Goal: Task Accomplishment & Management: Manage account settings

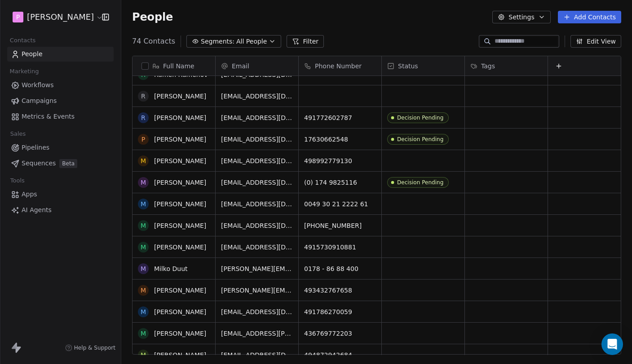
scroll to position [278, 0]
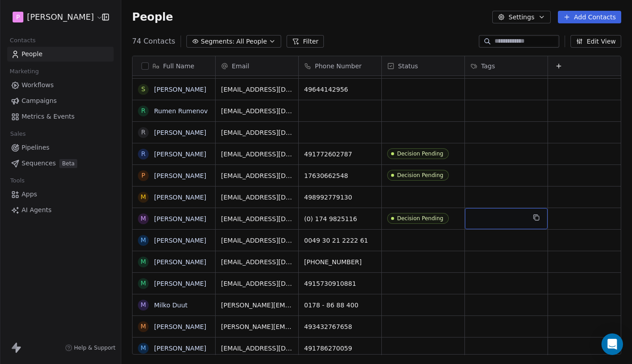
click at [499, 220] on div "grid" at bounding box center [506, 218] width 83 height 21
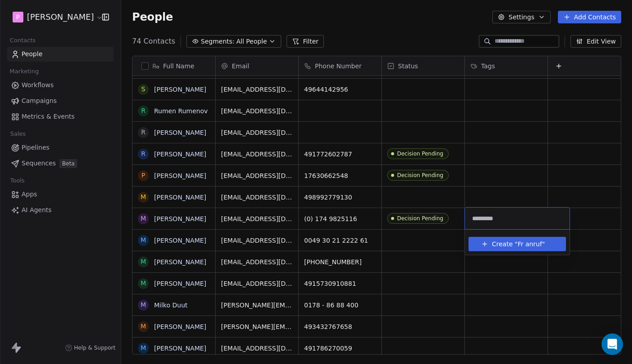
type input "**********"
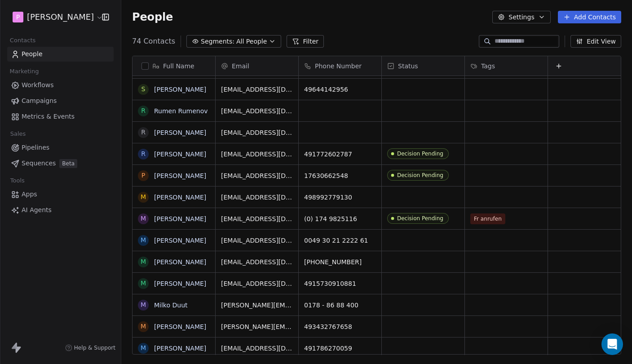
click at [503, 201] on html "P [PERSON_NAME] Contacts People Marketing Workflows Campaigns Metrics & Events …" at bounding box center [316, 182] width 632 height 364
click at [516, 220] on div "Fr anrufen" at bounding box center [498, 218] width 55 height 11
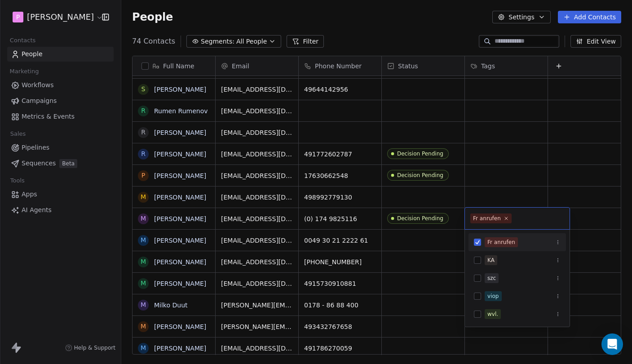
click at [479, 242] on button "Suggestions" at bounding box center [477, 242] width 7 height 7
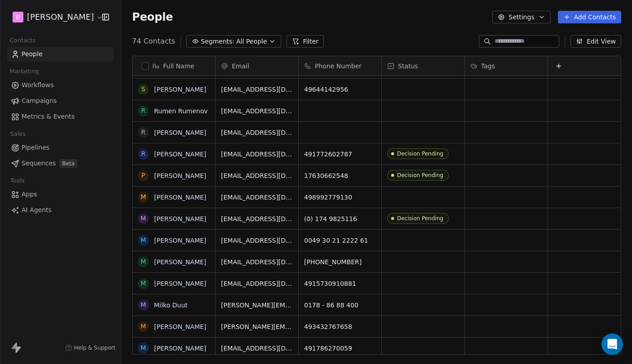
click at [488, 167] on html "P [PERSON_NAME] Contacts People Marketing Workflows Campaigns Metrics & Events …" at bounding box center [316, 182] width 632 height 364
click at [486, 178] on div "grid" at bounding box center [506, 175] width 83 height 21
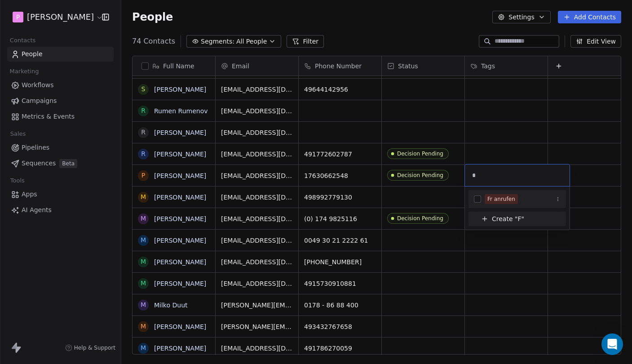
type input "*"
click at [478, 198] on button "Suggestions" at bounding box center [477, 198] width 7 height 7
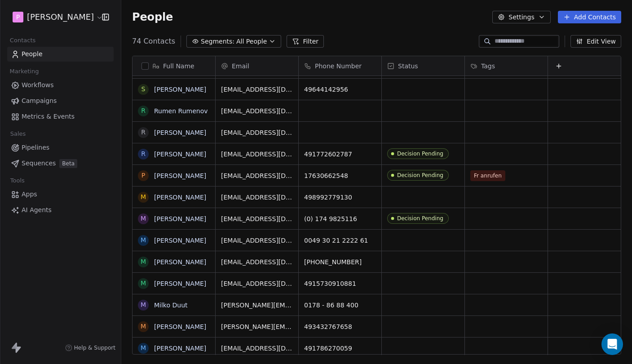
click at [488, 158] on html "P [PERSON_NAME] Contacts People Marketing Workflows Campaigns Metrics & Events …" at bounding box center [316, 182] width 632 height 364
click at [500, 154] on div "grid" at bounding box center [506, 153] width 83 height 21
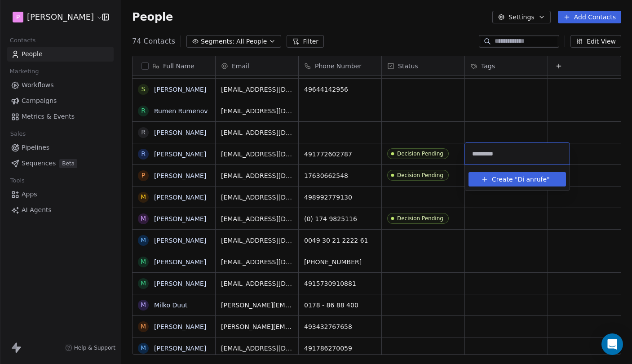
type input "**********"
click at [542, 134] on html "P [PERSON_NAME] Contacts People Marketing Workflows Campaigns Metrics & Events …" at bounding box center [316, 182] width 632 height 364
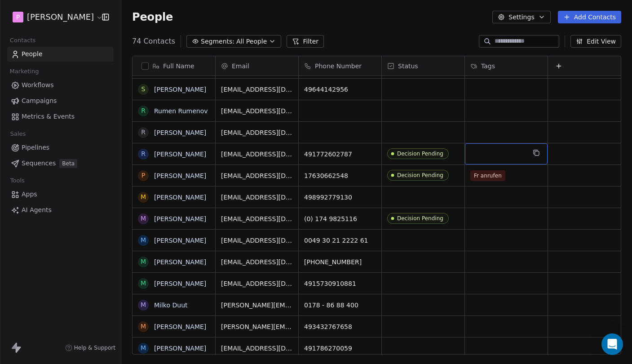
click at [508, 157] on div "grid" at bounding box center [506, 153] width 83 height 21
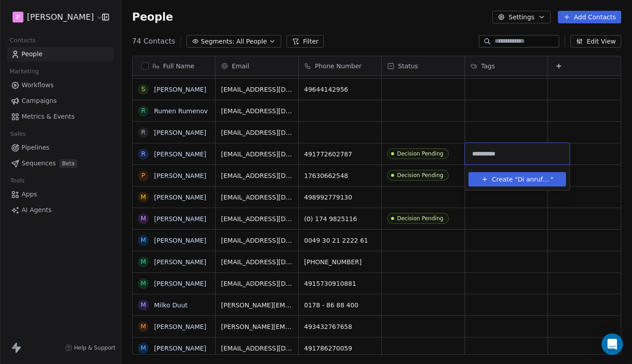
type input "**********"
click at [515, 179] on span "Create "" at bounding box center [505, 179] width 26 height 9
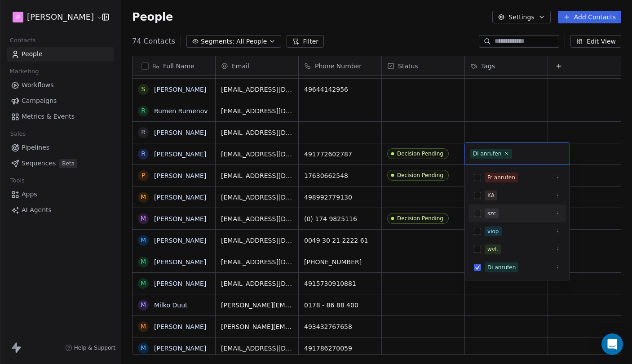
click at [495, 221] on div "szc" at bounding box center [518, 213] width 98 height 18
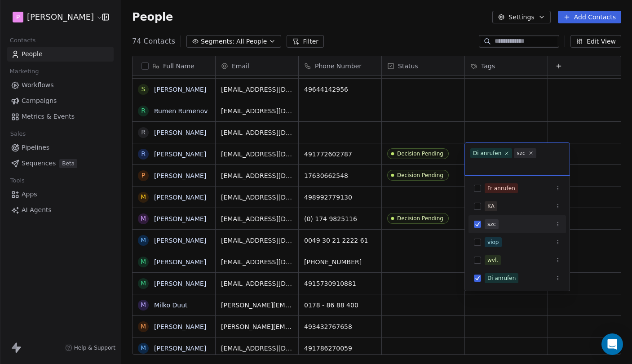
click at [511, 222] on div "szc" at bounding box center [523, 224] width 76 height 10
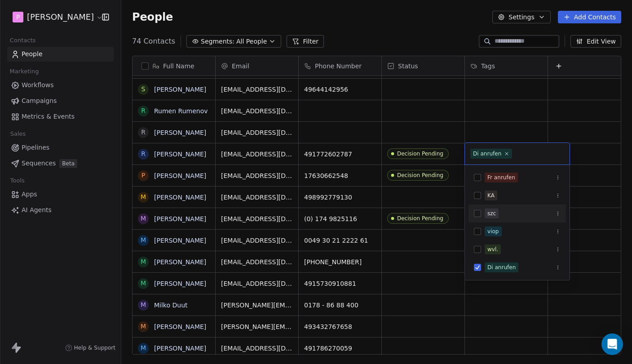
click at [600, 205] on html "P [PERSON_NAME] Contacts People Marketing Workflows Campaigns Metrics & Events …" at bounding box center [316, 182] width 632 height 364
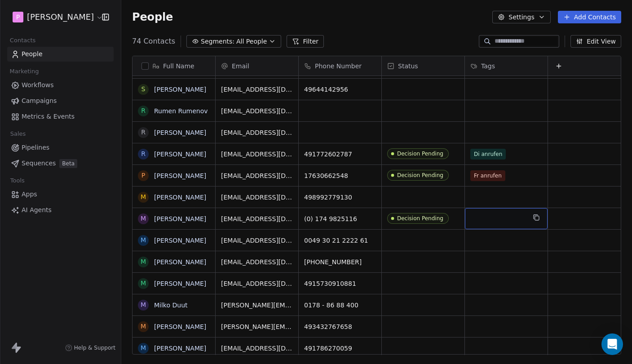
click at [502, 218] on div "grid" at bounding box center [506, 218] width 83 height 21
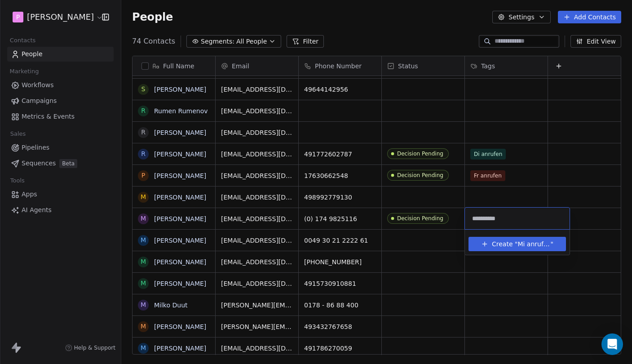
type input "**********"
click at [522, 250] on button "Create " Mi anrufen "" at bounding box center [517, 244] width 87 height 14
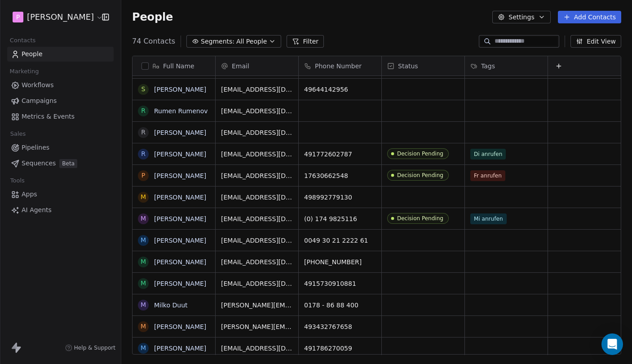
click at [607, 216] on html "P [PERSON_NAME] Contacts People Marketing Workflows Campaigns Metrics & Events …" at bounding box center [316, 182] width 632 height 364
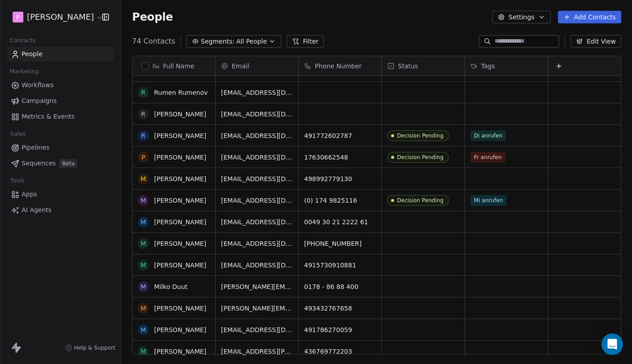
scroll to position [297, 0]
click at [172, 243] on link "[PERSON_NAME]" at bounding box center [180, 243] width 52 height 7
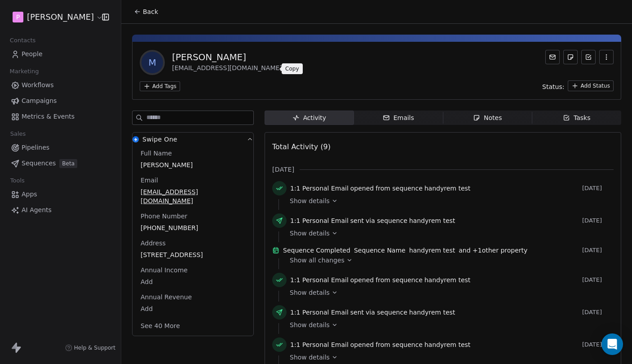
click at [286, 68] on icon at bounding box center [289, 68] width 7 height 7
click at [490, 115] on div "Notes" at bounding box center [487, 117] width 29 height 9
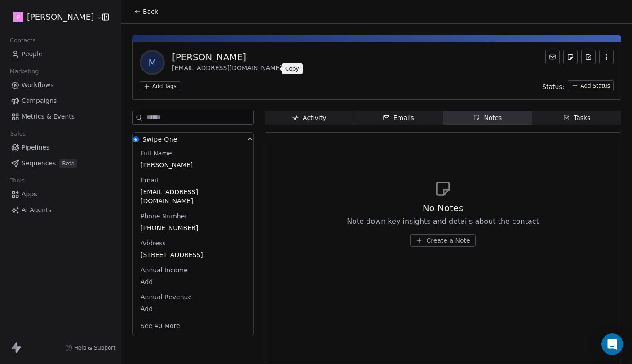
click at [427, 242] on button "Create a Note" at bounding box center [442, 240] width 65 height 13
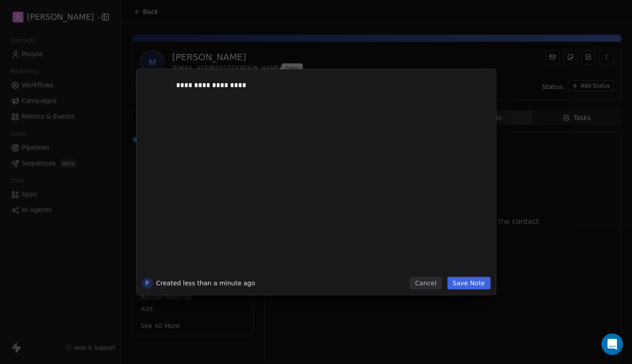
click at [482, 283] on button "Save Note" at bounding box center [469, 283] width 43 height 13
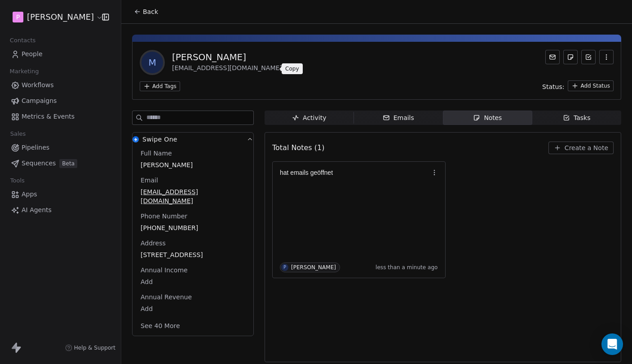
click at [565, 145] on button "Create a Note" at bounding box center [581, 148] width 65 height 13
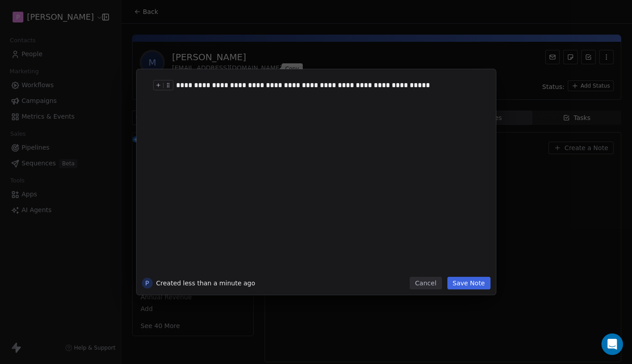
click at [229, 84] on div "**********" at bounding box center [329, 85] width 307 height 11
click at [387, 84] on div "**********" at bounding box center [329, 85] width 307 height 11
click at [474, 285] on button "Save Note" at bounding box center [469, 283] width 43 height 13
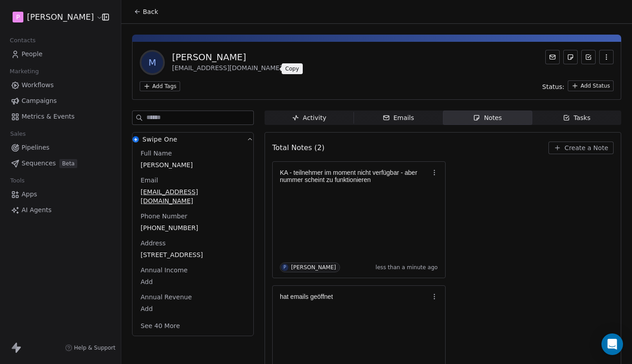
click at [317, 120] on div "Activity" at bounding box center [309, 117] width 34 height 9
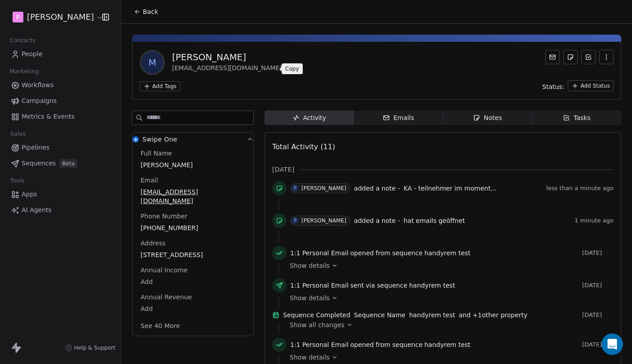
click at [478, 115] on icon "button" at bounding box center [476, 117] width 7 height 7
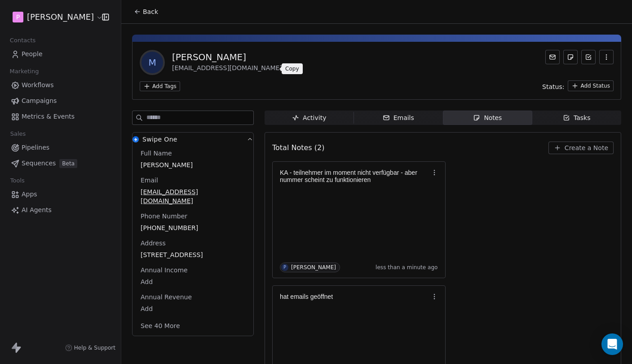
click at [144, 13] on span "Back" at bounding box center [150, 11] width 15 height 9
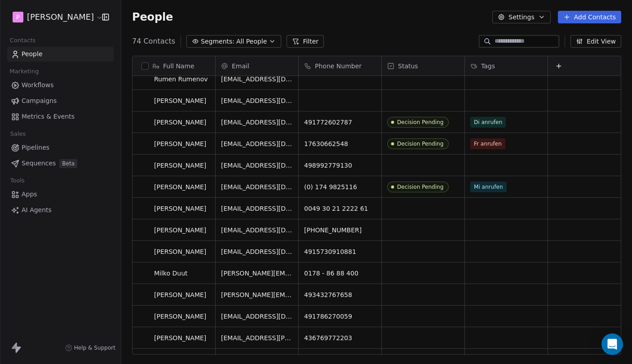
scroll to position [311, 0]
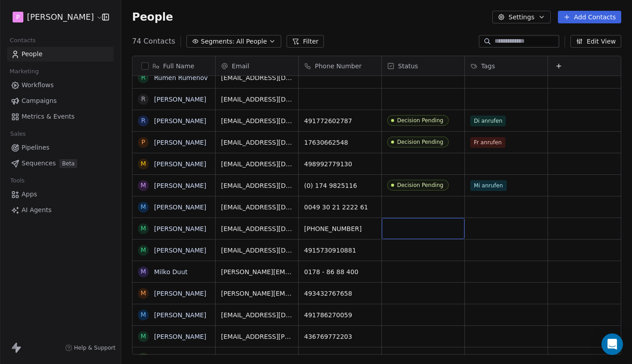
click at [408, 231] on div "grid" at bounding box center [423, 228] width 83 height 21
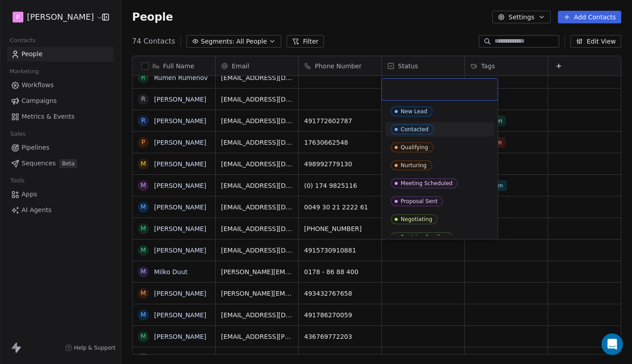
click at [441, 126] on div "Contacted" at bounding box center [440, 129] width 98 height 10
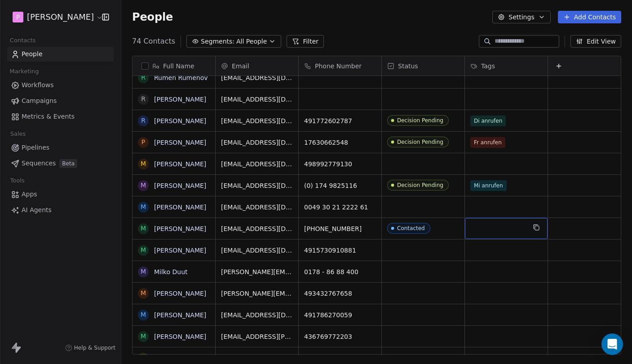
click at [492, 230] on div "grid" at bounding box center [506, 228] width 83 height 21
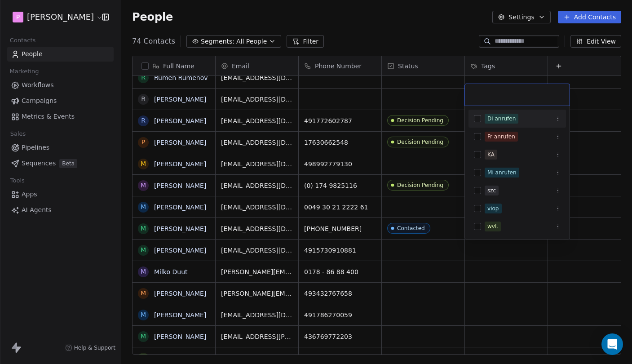
click at [492, 230] on div "wvl." at bounding box center [493, 226] width 11 height 8
click at [496, 155] on span "KA" at bounding box center [491, 155] width 13 height 10
click at [559, 190] on icon "Suggestions" at bounding box center [557, 190] width 5 height 5
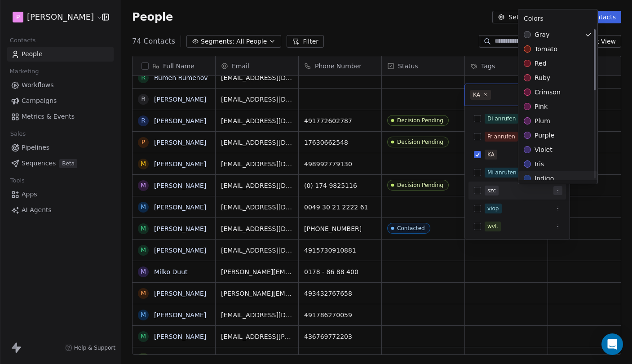
scroll to position [0, 0]
click at [563, 198] on html "P [PERSON_NAME] Contacts People Marketing Workflows Campaigns Metrics & Events …" at bounding box center [316, 182] width 632 height 364
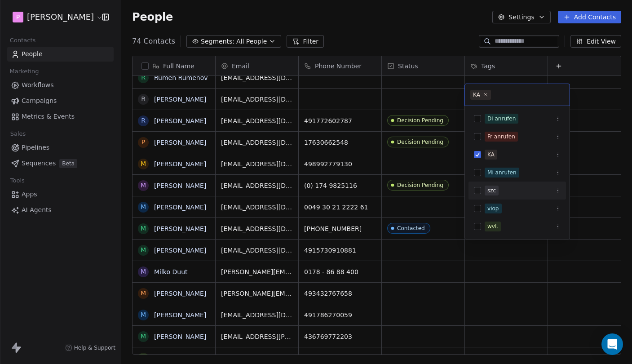
click at [557, 191] on icon "Suggestions" at bounding box center [557, 190] width 5 height 5
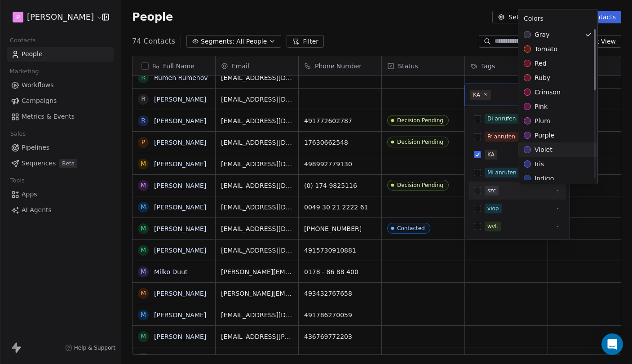
click at [608, 219] on html "P [PERSON_NAME] Contacts People Marketing Workflows Campaigns Metrics & Events …" at bounding box center [316, 182] width 632 height 364
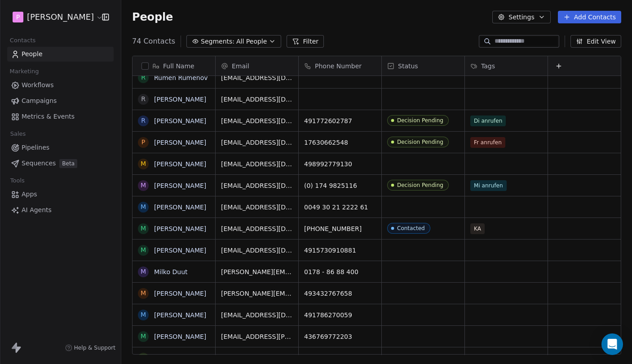
click at [603, 191] on html "P [PERSON_NAME] Contacts People Marketing Workflows Campaigns Metrics & Events …" at bounding box center [316, 182] width 632 height 364
click at [538, 14] on button "Settings" at bounding box center [521, 17] width 58 height 13
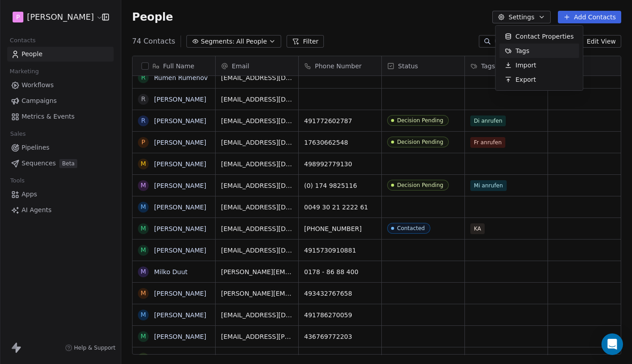
click at [540, 52] on div "Tags" at bounding box center [540, 51] width 80 height 14
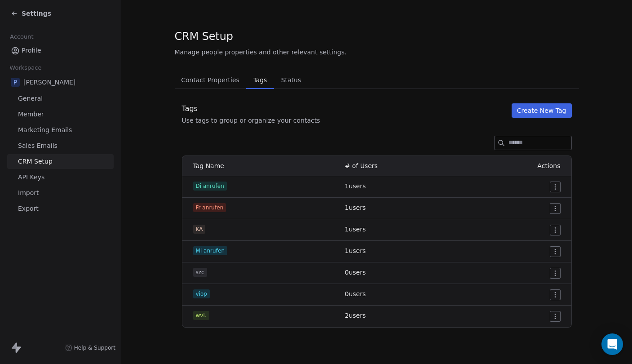
click at [555, 271] on html "Settings Account Profile Workspace P [PERSON_NAME] General Member Marketing Ema…" at bounding box center [316, 182] width 632 height 364
click at [536, 307] on span "Delete" at bounding box center [543, 305] width 21 height 9
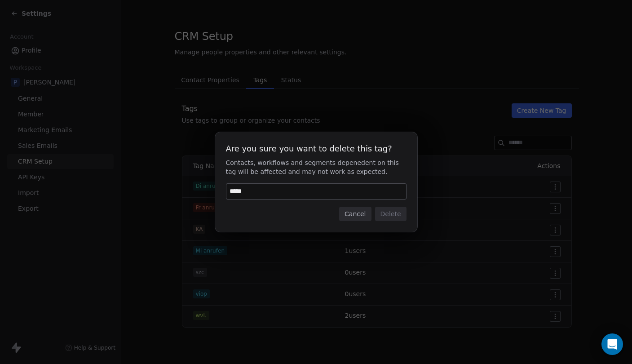
type input "******"
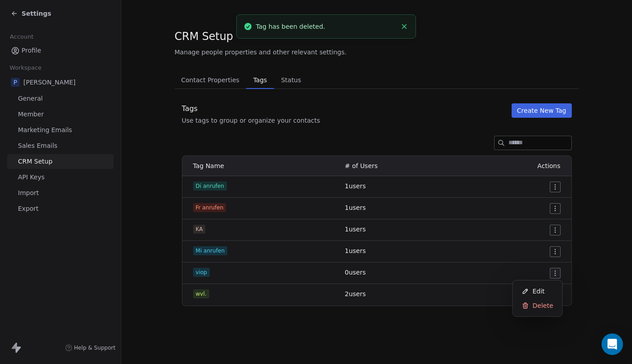
click at [556, 275] on html "Settings Account Profile Workspace P [PERSON_NAME] General Member Marketing Ema…" at bounding box center [316, 182] width 632 height 364
click at [543, 305] on span "Delete" at bounding box center [543, 305] width 21 height 9
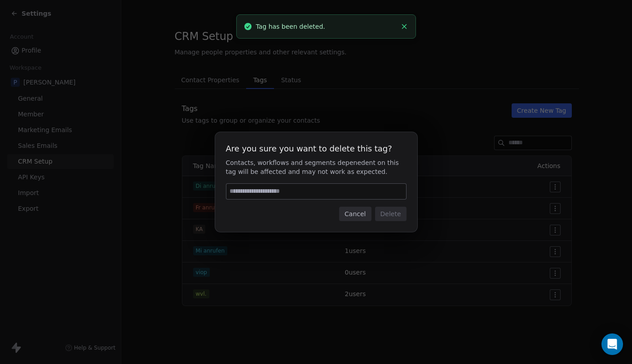
type input "******"
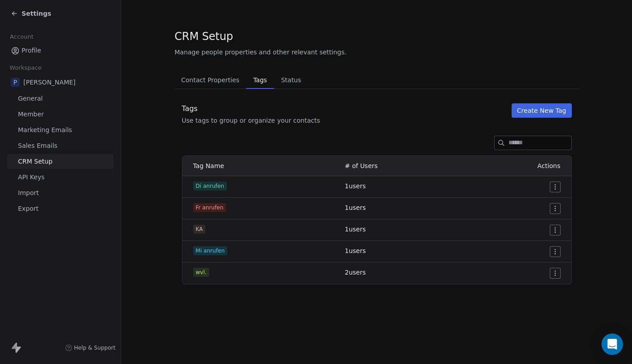
click at [559, 186] on html "Settings Account Profile Workspace P [PERSON_NAME] General Member Marketing Ema…" at bounding box center [316, 182] width 632 height 364
click at [547, 206] on div "Edit" at bounding box center [538, 205] width 42 height 14
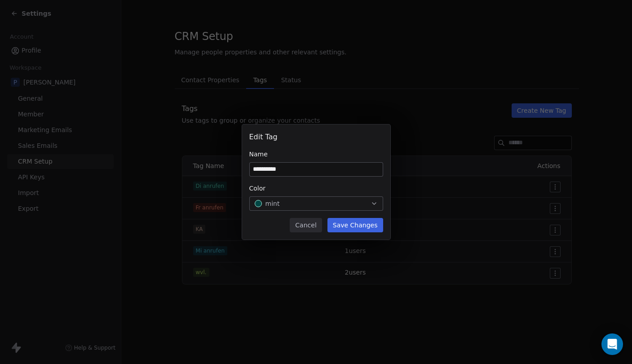
click at [307, 226] on button "Cancel" at bounding box center [306, 225] width 32 height 14
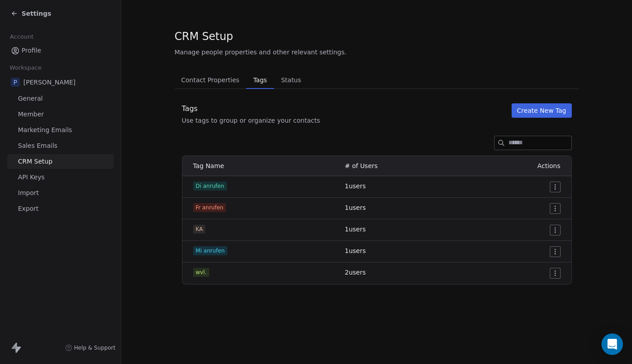
click at [558, 187] on html "Settings Account Profile Workspace P [PERSON_NAME] General Member Marketing Ema…" at bounding box center [316, 182] width 632 height 364
click at [541, 206] on span "Edit" at bounding box center [539, 204] width 12 height 9
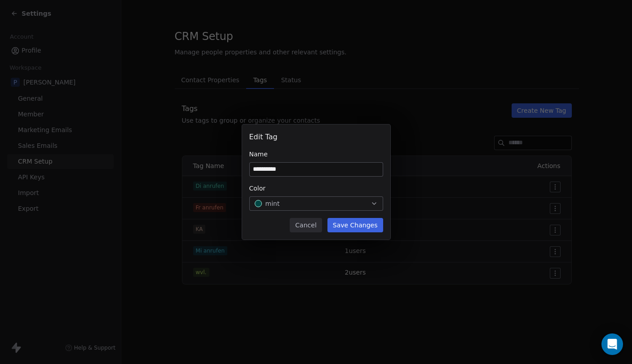
click at [326, 204] on div "mint" at bounding box center [316, 203] width 123 height 9
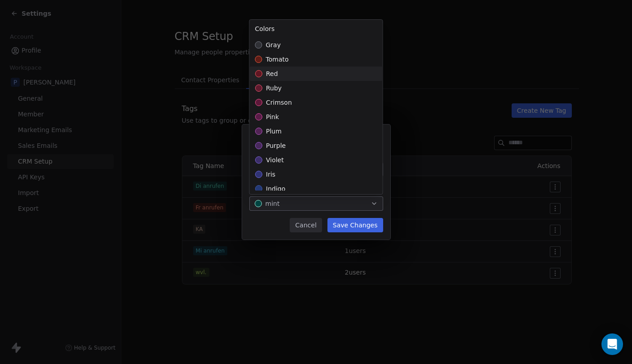
click at [296, 75] on div "red" at bounding box center [316, 74] width 133 height 14
click at [362, 223] on div "**********" at bounding box center [316, 181] width 632 height 115
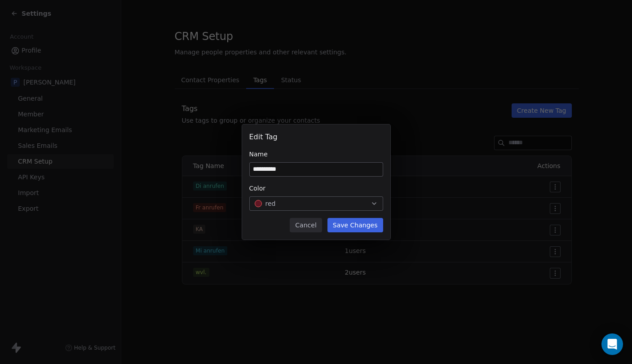
click at [362, 223] on button "Save Changes" at bounding box center [356, 225] width 56 height 14
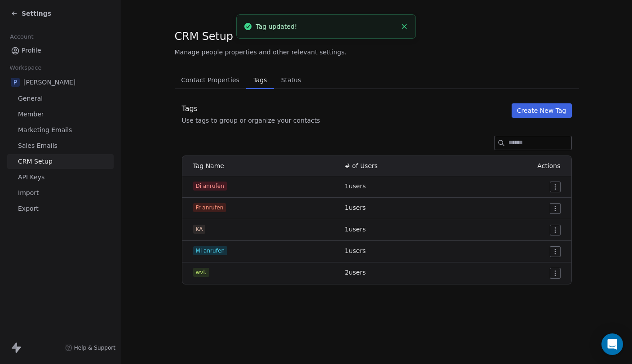
click at [555, 187] on html "Settings Account Profile Workspace P [PERSON_NAME] General Member Marketing Ema…" at bounding box center [316, 182] width 632 height 364
click at [542, 206] on span "Edit" at bounding box center [539, 204] width 12 height 9
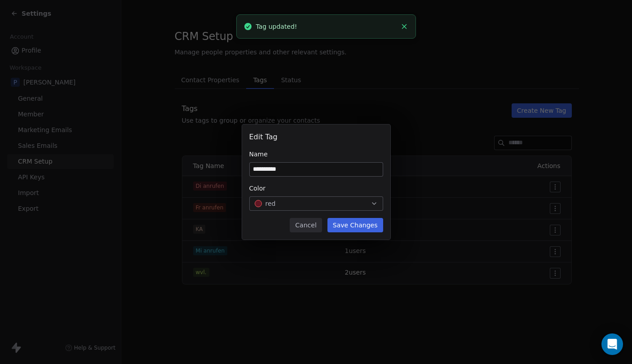
click at [349, 196] on div "Color red" at bounding box center [316, 197] width 134 height 27
click at [342, 200] on div "red" at bounding box center [316, 203] width 123 height 9
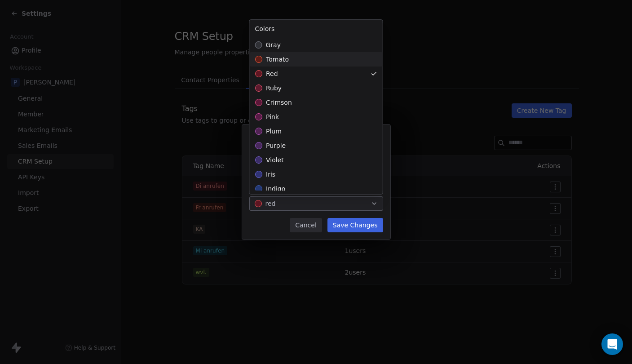
click at [314, 56] on div "tomato" at bounding box center [316, 59] width 133 height 14
click at [350, 221] on div "**********" at bounding box center [316, 181] width 632 height 115
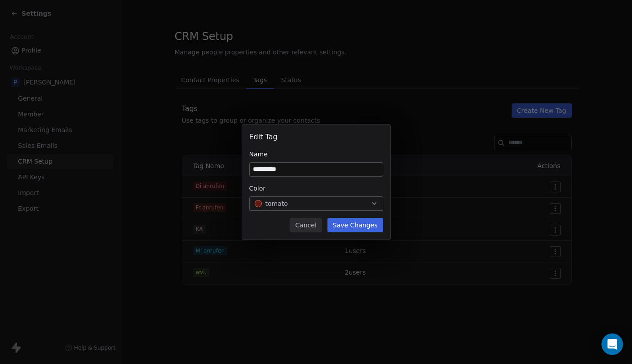
click at [352, 226] on button "Save Changes" at bounding box center [356, 225] width 56 height 14
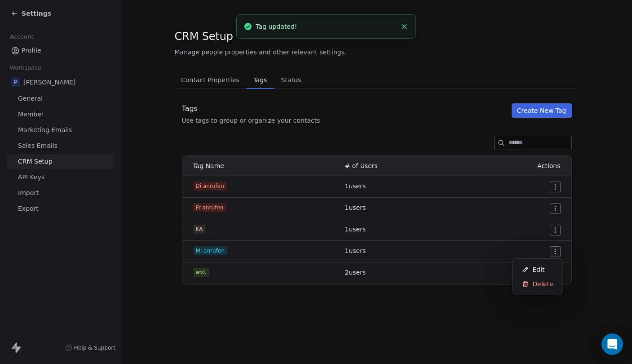
click at [555, 251] on html "Settings Account Profile Workspace P [PERSON_NAME] General Member Marketing Ema…" at bounding box center [316, 182] width 632 height 364
click at [546, 266] on div "Edit" at bounding box center [538, 269] width 42 height 14
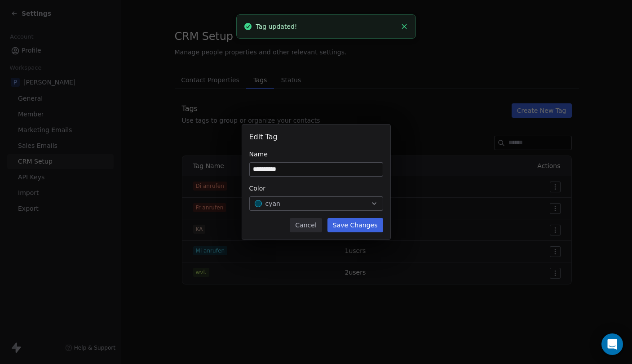
click at [338, 198] on button "cyan" at bounding box center [316, 203] width 134 height 14
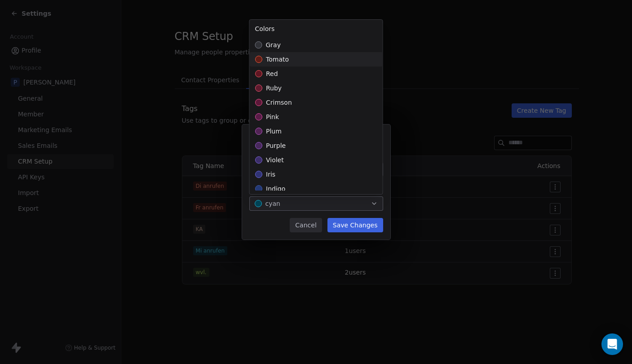
click at [312, 62] on div "tomato" at bounding box center [316, 59] width 133 height 14
click at [348, 230] on div "**********" at bounding box center [316, 181] width 632 height 115
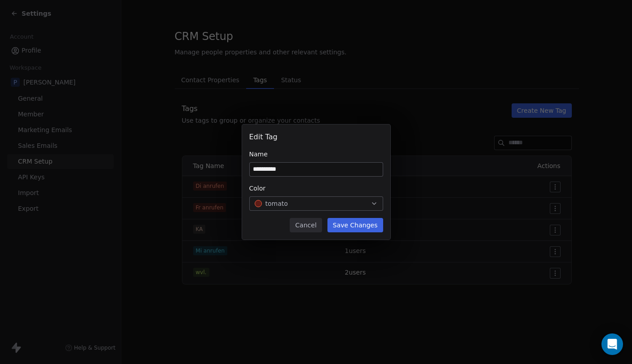
click at [358, 222] on button "Save Changes" at bounding box center [356, 225] width 56 height 14
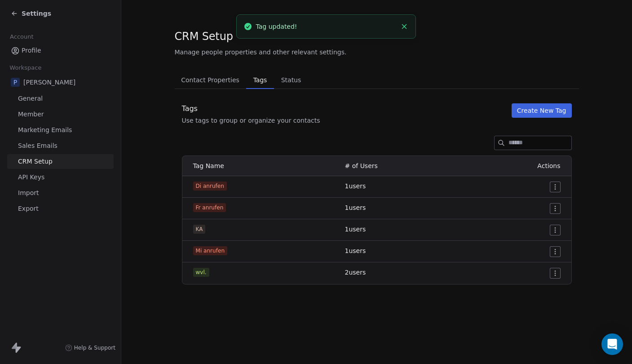
click at [548, 113] on button "Create New Tag" at bounding box center [542, 110] width 60 height 14
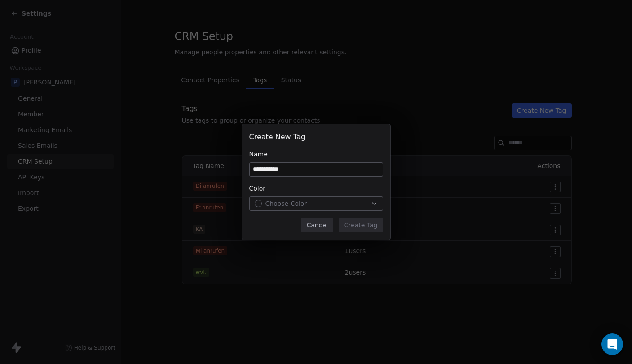
type input "**********"
click at [352, 198] on button "Choose Color" at bounding box center [316, 203] width 134 height 14
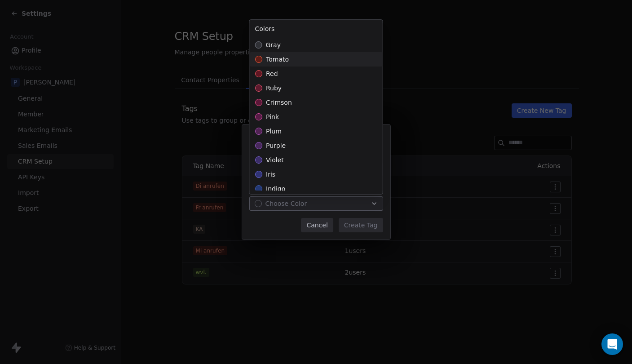
click at [312, 62] on div "tomato" at bounding box center [316, 59] width 133 height 14
click at [355, 228] on div "**********" at bounding box center [316, 181] width 632 height 115
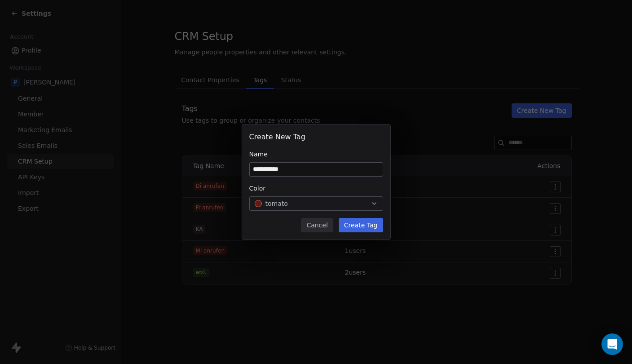
click at [358, 228] on button "Create Tag" at bounding box center [361, 225] width 44 height 14
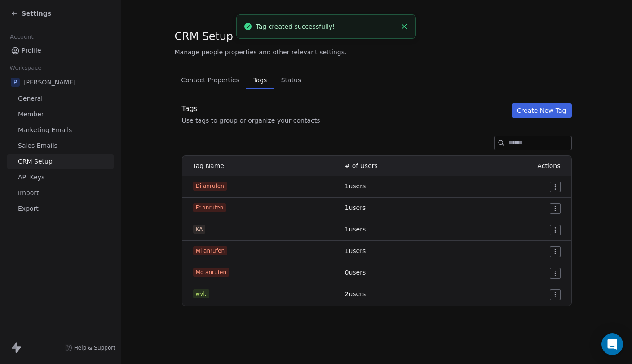
click at [558, 101] on div "Contact Properties Contact Properties Tags Tags Status Status Tags Use tags to …" at bounding box center [377, 188] width 404 height 235
click at [546, 109] on button "Create New Tag" at bounding box center [542, 110] width 60 height 14
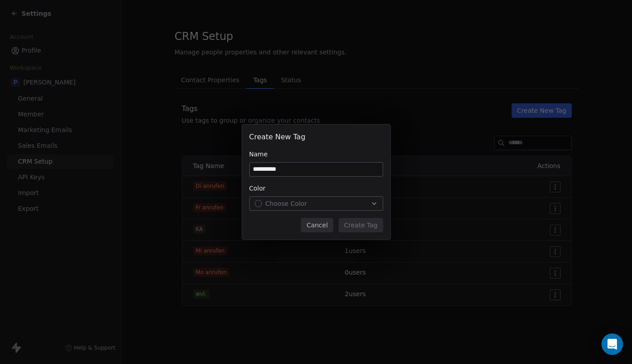
type input "**********"
click at [347, 201] on div "Choose Color" at bounding box center [316, 203] width 123 height 9
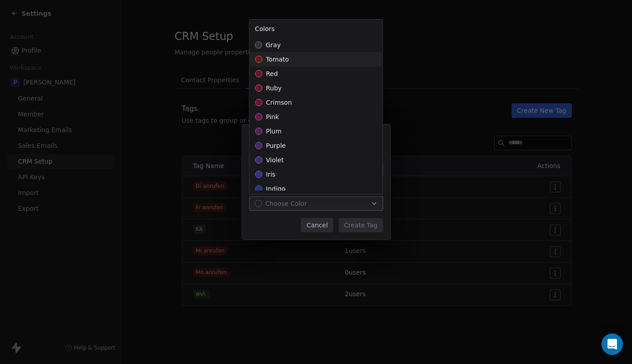
click at [314, 61] on div "tomato" at bounding box center [316, 59] width 133 height 14
click at [356, 220] on div "**********" at bounding box center [316, 181] width 632 height 115
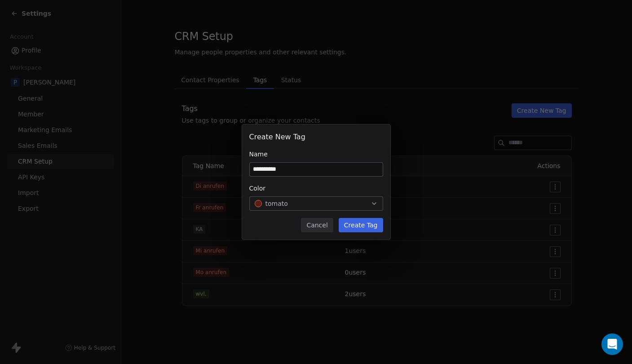
click at [357, 226] on button "Create Tag" at bounding box center [361, 225] width 44 height 14
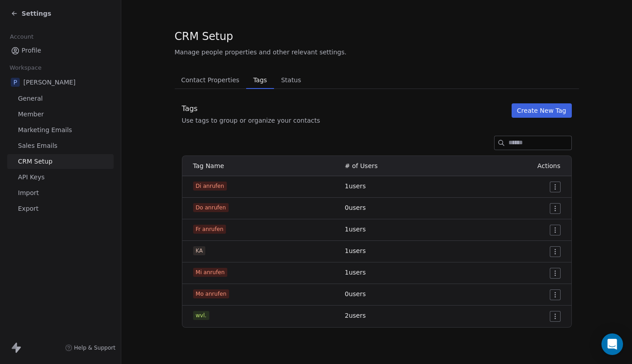
click at [220, 81] on span "Contact Properties" at bounding box center [210, 80] width 66 height 13
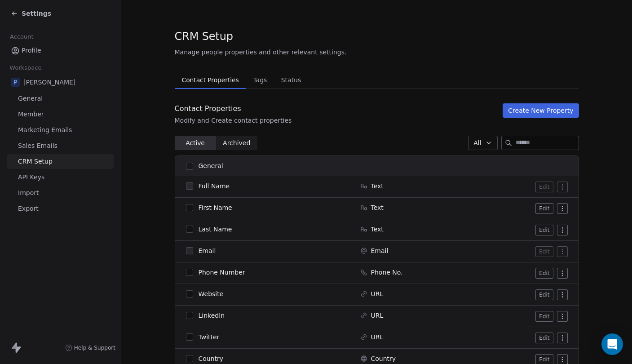
click at [34, 14] on span "Settings" at bounding box center [37, 13] width 30 height 9
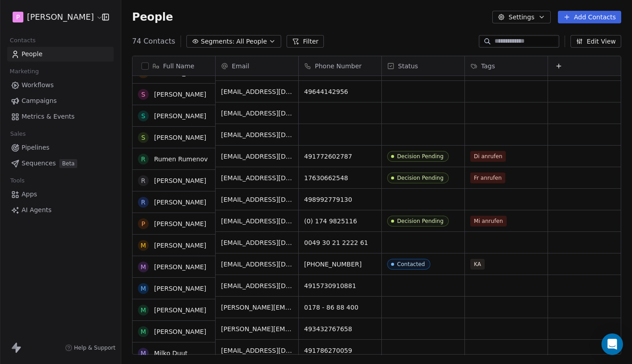
scroll to position [278, 0]
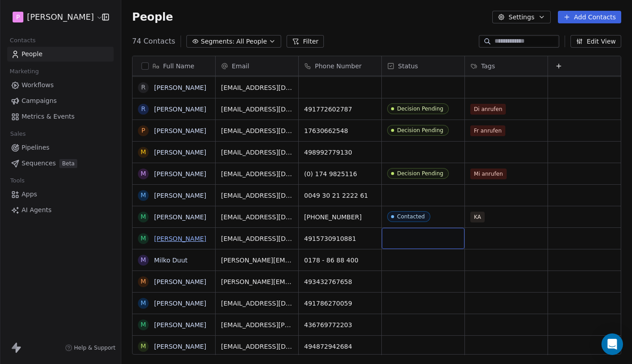
click at [167, 241] on link "[PERSON_NAME]" at bounding box center [180, 238] width 52 height 7
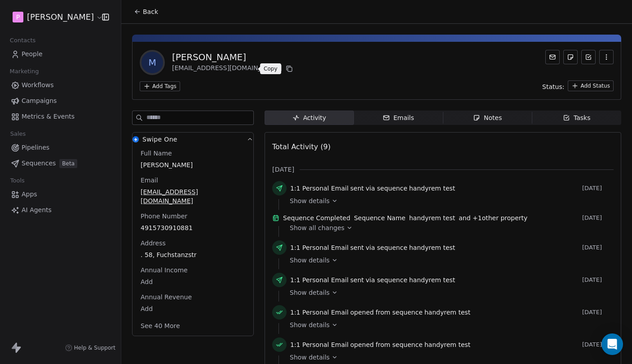
click at [286, 71] on icon at bounding box center [289, 68] width 7 height 7
click at [477, 114] on div "Notes" at bounding box center [487, 117] width 29 height 9
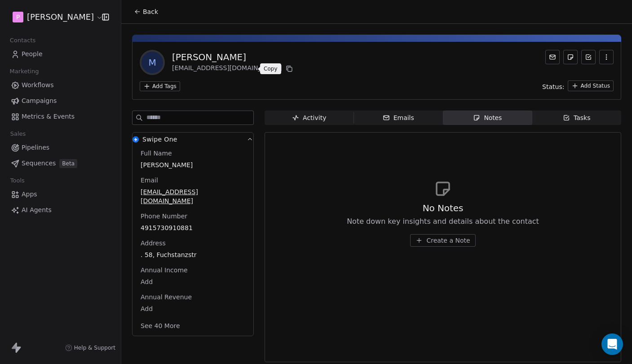
click at [431, 240] on span "Create a Note" at bounding box center [448, 240] width 44 height 9
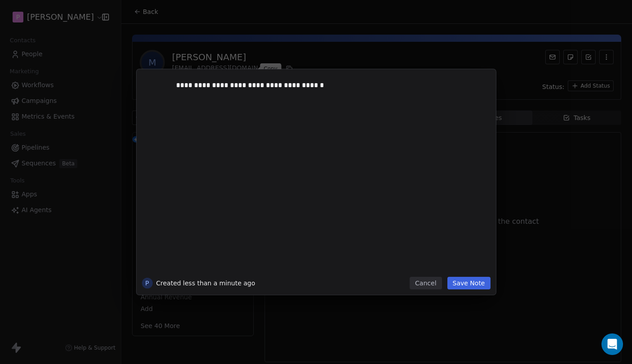
click at [477, 282] on button "Save Note" at bounding box center [469, 283] width 43 height 13
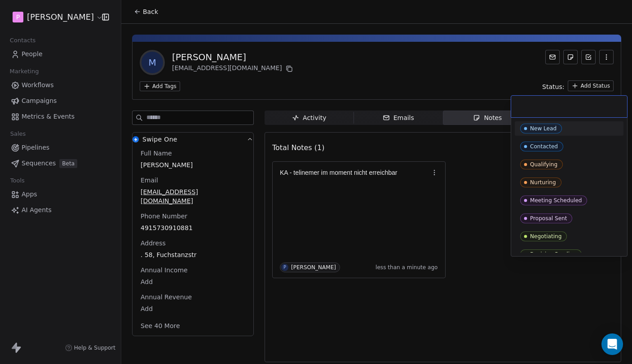
click at [581, 87] on html "P [PERSON_NAME] Contacts People Marketing Workflows Campaigns Metrics & Events …" at bounding box center [316, 182] width 632 height 364
click at [561, 144] on span "Contacted" at bounding box center [541, 147] width 43 height 10
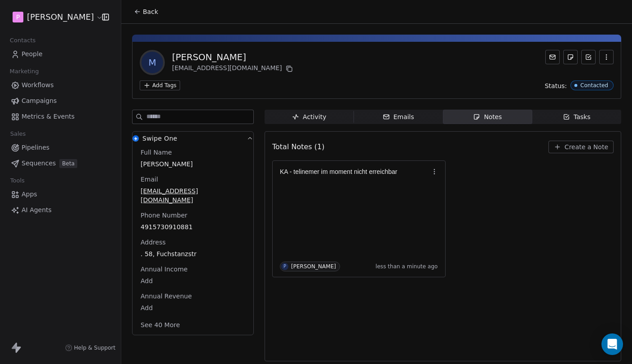
click at [151, 13] on span "Back" at bounding box center [150, 11] width 15 height 9
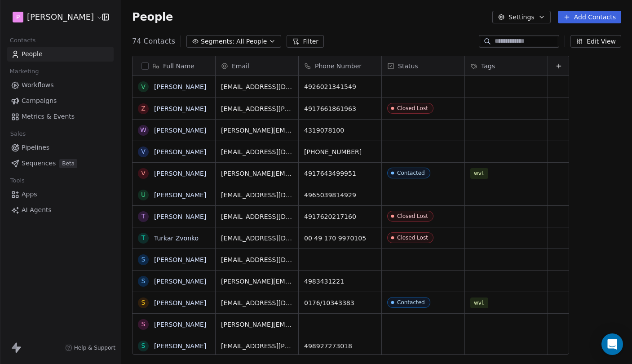
scroll to position [320, 511]
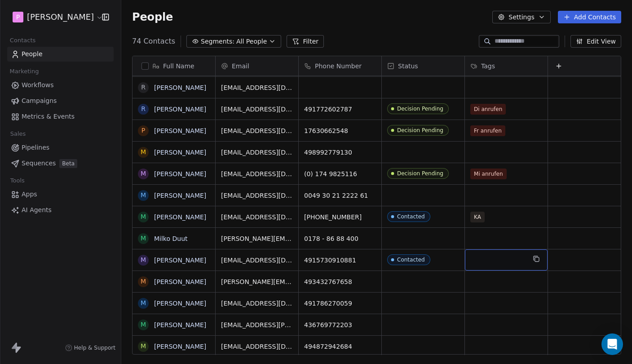
click at [485, 259] on div "grid" at bounding box center [506, 259] width 83 height 21
click at [482, 259] on div "grid" at bounding box center [506, 259] width 83 height 21
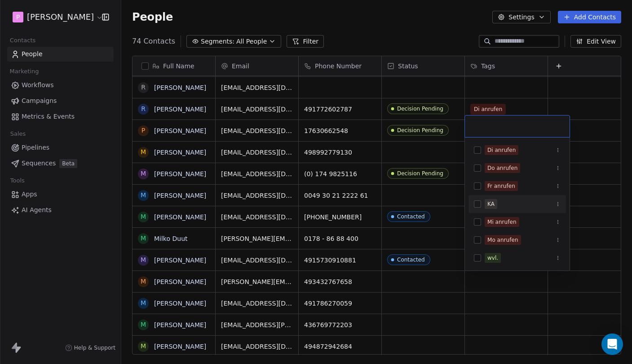
click at [503, 201] on div "KA" at bounding box center [523, 204] width 76 height 10
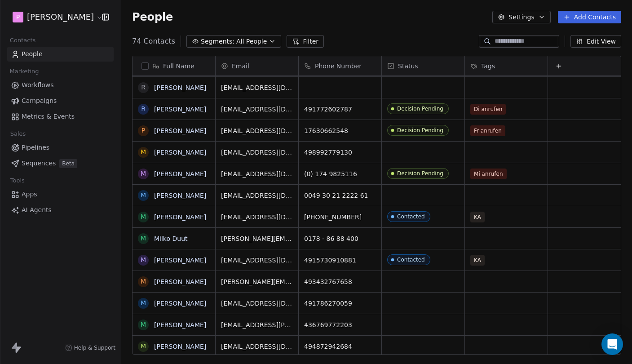
click at [625, 245] on html "P [PERSON_NAME] Contacts People Marketing Workflows Campaigns Metrics & Events …" at bounding box center [316, 182] width 632 height 364
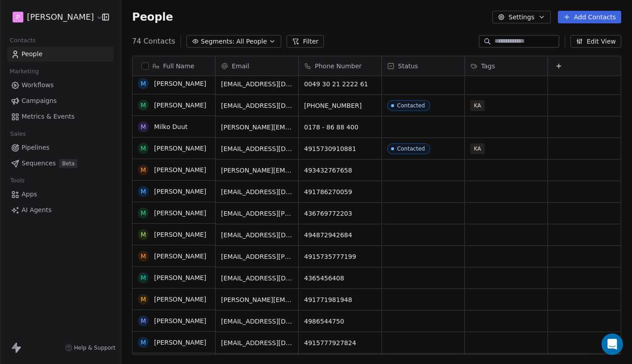
scroll to position [435, 0]
click at [183, 192] on link "[PERSON_NAME]" at bounding box center [180, 191] width 52 height 7
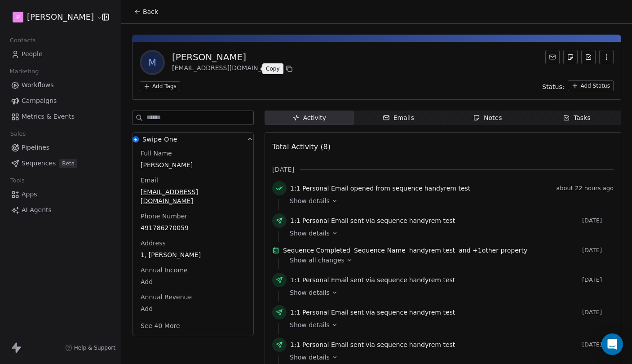
click at [286, 69] on icon at bounding box center [289, 68] width 7 height 7
click at [506, 118] on span "Notes Notes" at bounding box center [487, 118] width 89 height 14
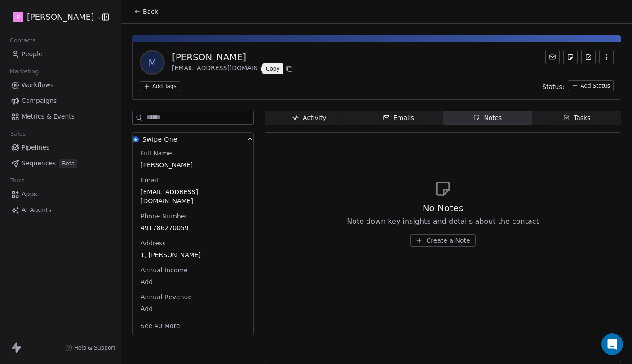
click at [458, 240] on span "Create a Note" at bounding box center [448, 240] width 44 height 9
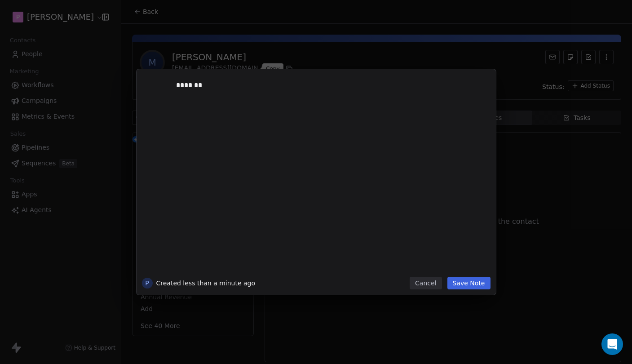
click at [481, 281] on button "Save Note" at bounding box center [469, 283] width 43 height 13
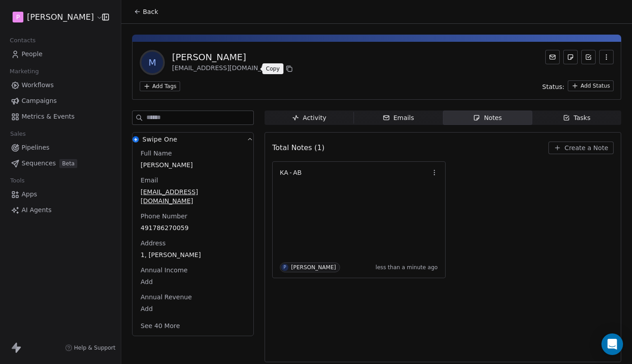
click at [585, 83] on html "P [PERSON_NAME] Contacts People Marketing Workflows Campaigns Metrics & Events …" at bounding box center [316, 182] width 632 height 364
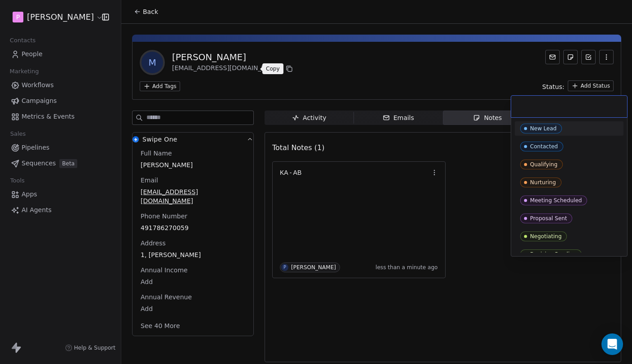
click at [548, 141] on div "Contacted" at bounding box center [569, 146] width 109 height 14
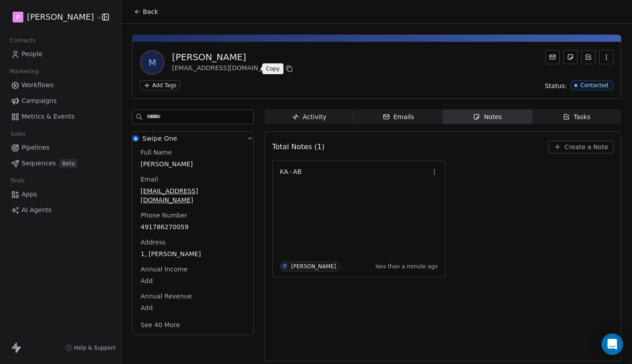
click at [143, 13] on button "Back" at bounding box center [146, 12] width 35 height 16
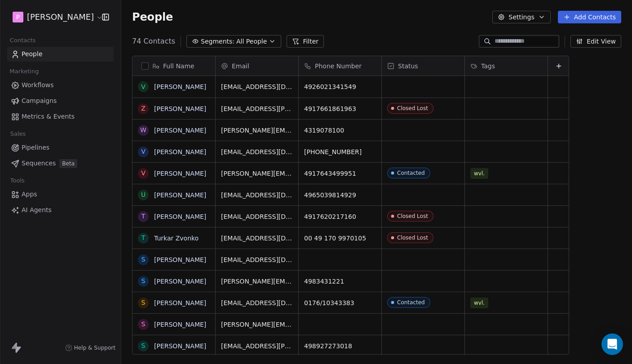
scroll to position [320, 511]
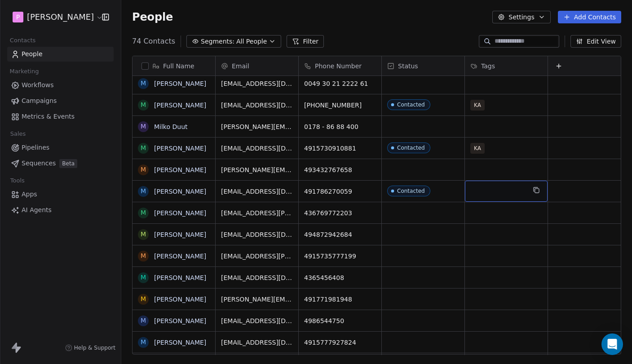
click at [479, 191] on div "grid" at bounding box center [506, 191] width 83 height 21
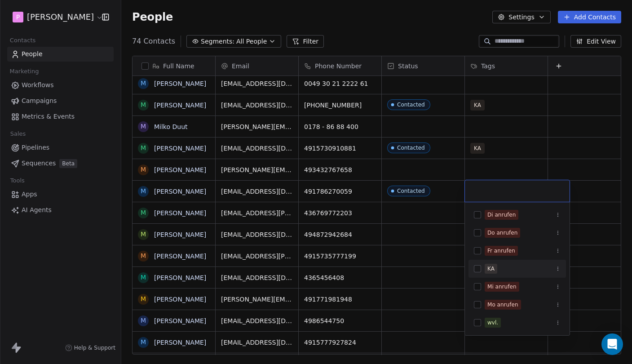
click at [483, 268] on div "KA" at bounding box center [518, 269] width 98 height 14
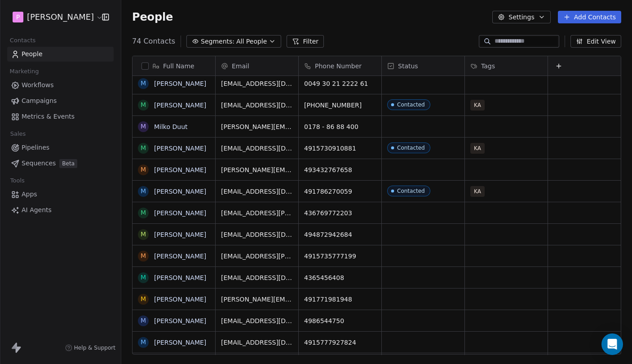
click at [442, 222] on html "P [PERSON_NAME] Contacts People Marketing Workflows Campaigns Metrics & Events …" at bounding box center [316, 182] width 632 height 364
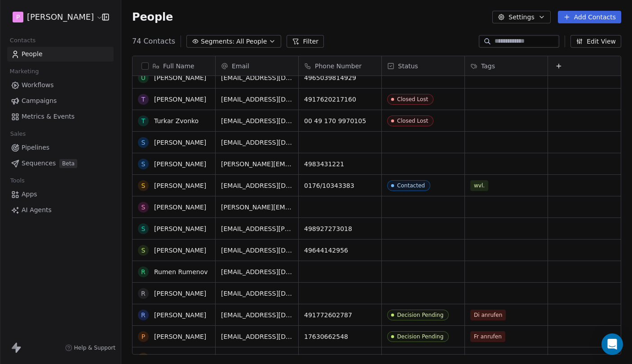
scroll to position [78, 0]
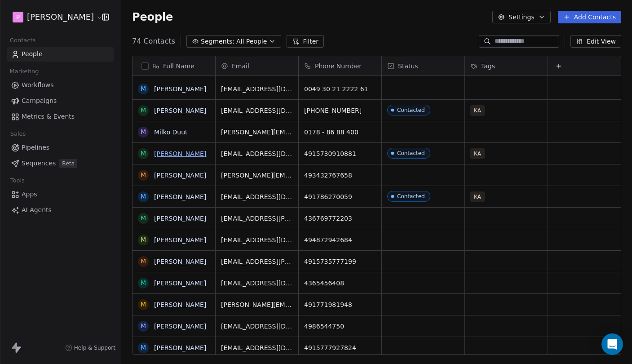
click at [185, 154] on link "[PERSON_NAME]" at bounding box center [180, 153] width 52 height 7
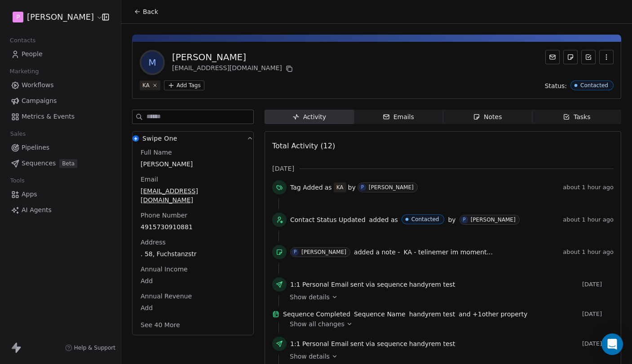
click at [214, 56] on div "[PERSON_NAME]" at bounding box center [233, 57] width 123 height 13
click at [216, 56] on div "[PERSON_NAME]" at bounding box center [233, 57] width 123 height 13
click at [472, 117] on span "Notes Notes" at bounding box center [487, 117] width 89 height 14
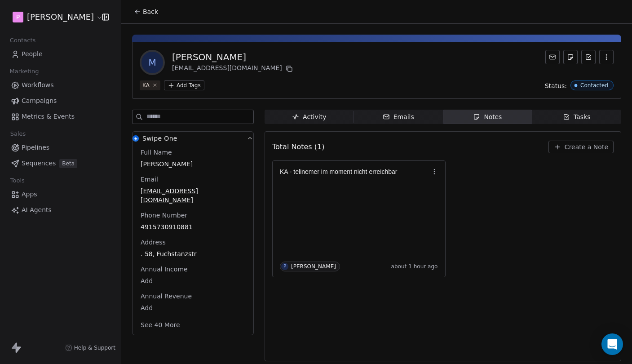
click at [581, 150] on span "Create a Note" at bounding box center [587, 146] width 44 height 9
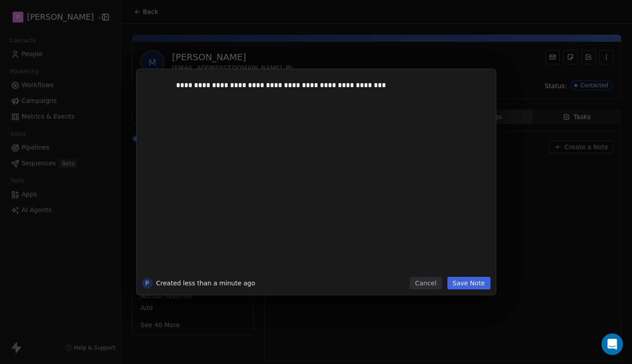
click at [483, 283] on button "Save Note" at bounding box center [469, 283] width 43 height 13
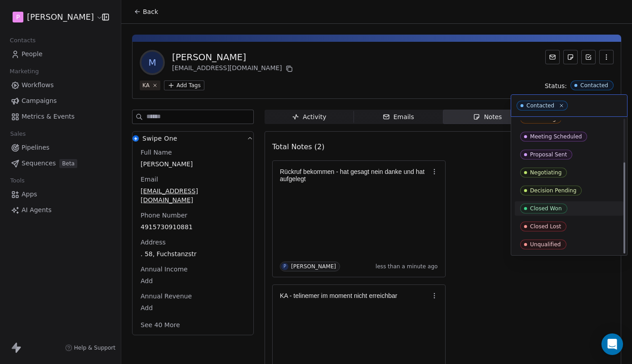
scroll to position [63, 0]
click at [568, 227] on div "Closed Lost" at bounding box center [569, 227] width 98 height 10
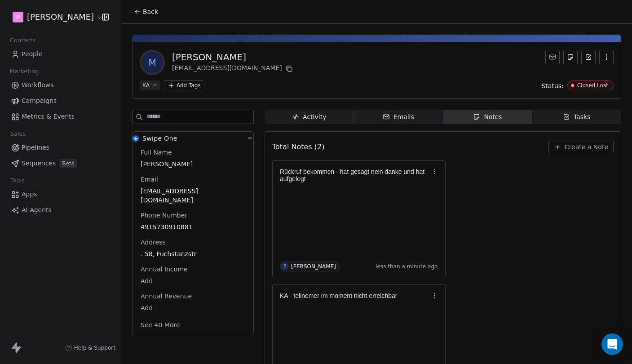
click at [147, 12] on span "Back" at bounding box center [150, 11] width 15 height 9
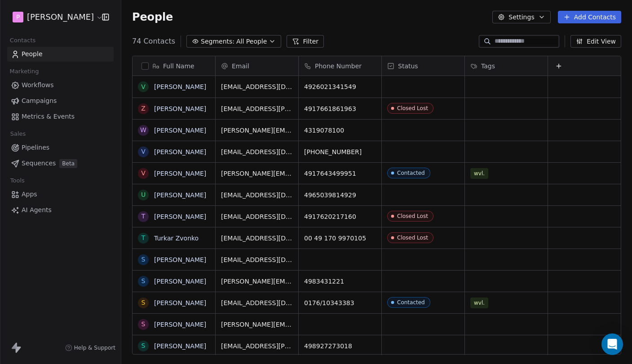
scroll to position [320, 511]
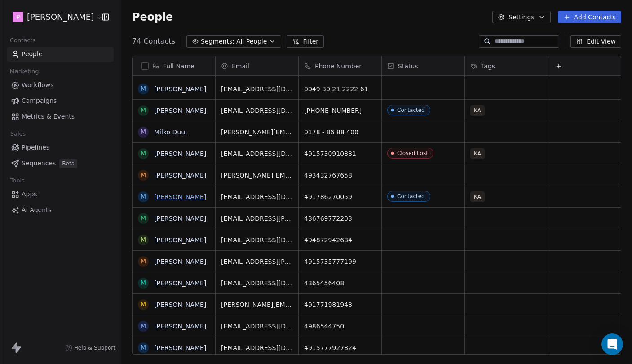
click at [176, 199] on link "[PERSON_NAME]" at bounding box center [180, 196] width 52 height 7
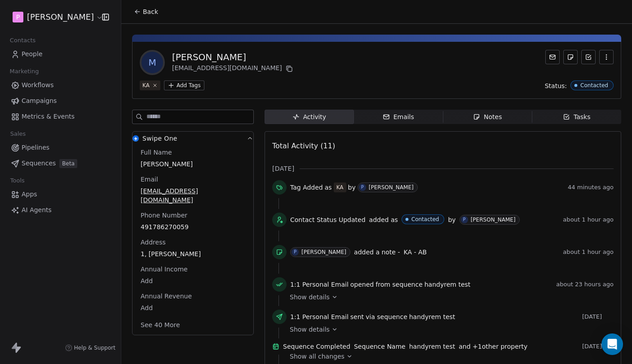
click at [491, 118] on div "Notes" at bounding box center [487, 116] width 29 height 9
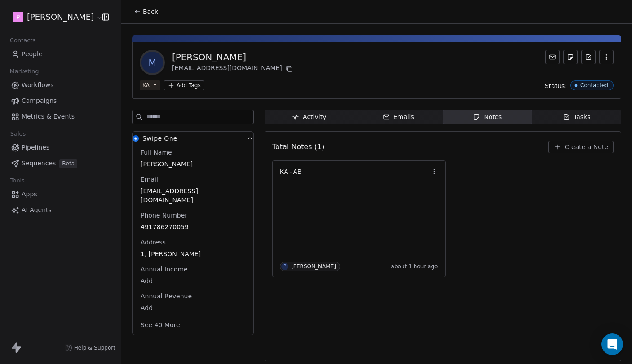
click at [577, 148] on span "Create a Note" at bounding box center [587, 146] width 44 height 9
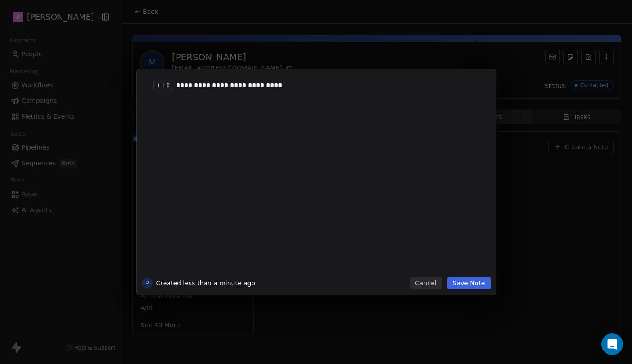
click at [240, 85] on div "**********" at bounding box center [329, 85] width 307 height 11
click at [470, 284] on button "Save Note" at bounding box center [469, 283] width 43 height 13
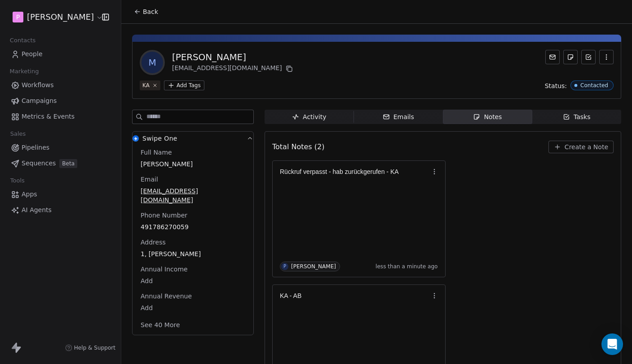
click at [154, 15] on span "Back" at bounding box center [150, 11] width 15 height 9
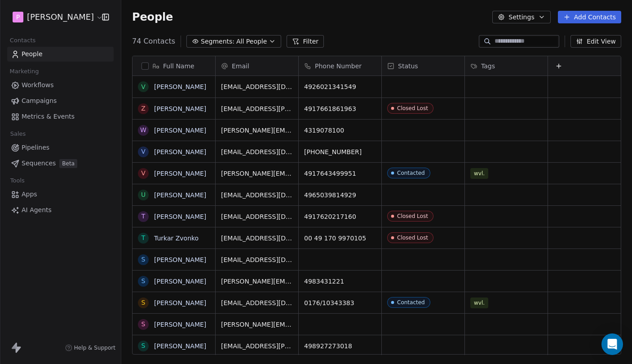
scroll to position [320, 511]
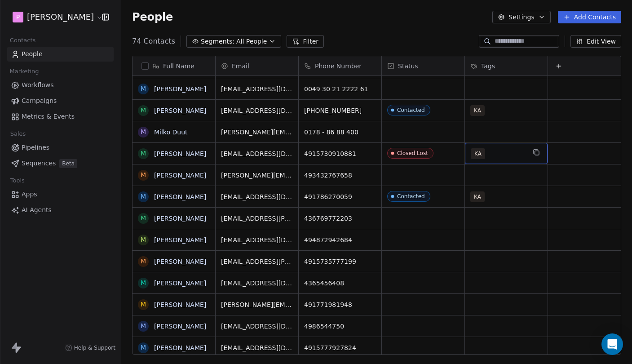
click at [503, 155] on div "KA" at bounding box center [498, 153] width 55 height 11
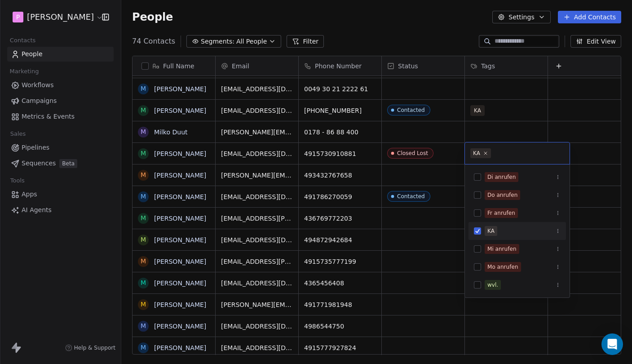
click at [478, 229] on button "Suggestions" at bounding box center [477, 230] width 7 height 7
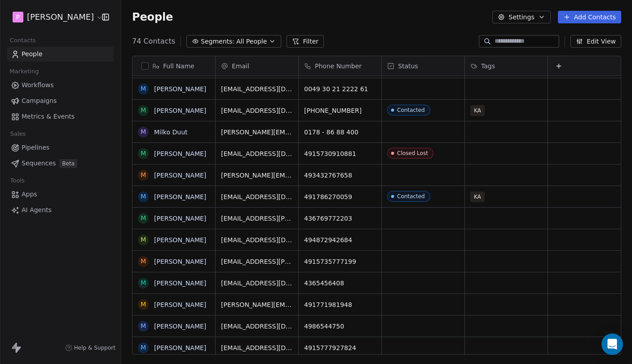
click at [590, 147] on html "P [PERSON_NAME] Contacts People Marketing Workflows Campaigns Metrics & Events …" at bounding box center [316, 182] width 632 height 364
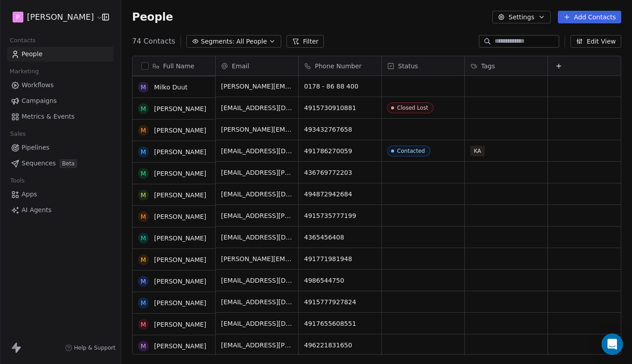
scroll to position [476, 0]
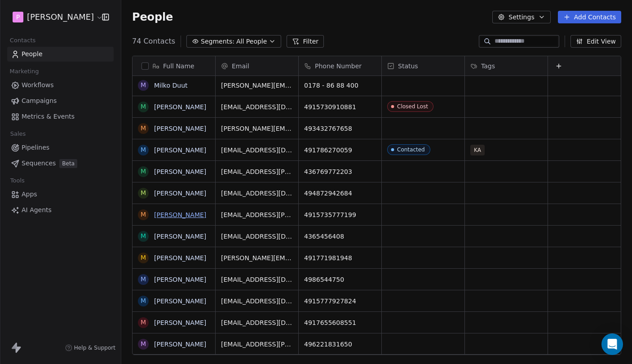
click at [182, 216] on link "[PERSON_NAME]" at bounding box center [180, 214] width 52 height 7
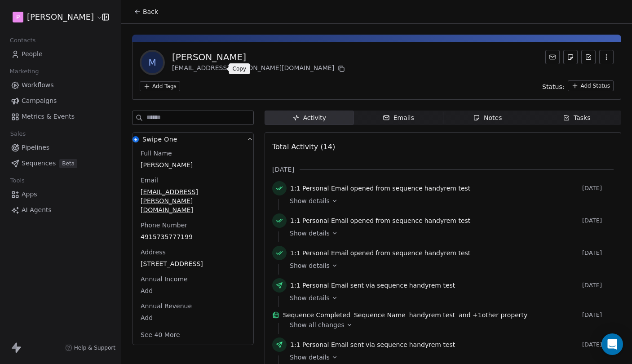
click at [338, 71] on icon at bounding box center [341, 68] width 7 height 7
click at [482, 126] on div "Activity Activity Emails Emails Notes Notes Tasks Tasks Total Activity (14) [DA…" at bounding box center [443, 370] width 357 height 519
click at [483, 121] on div "Notes" at bounding box center [487, 117] width 29 height 9
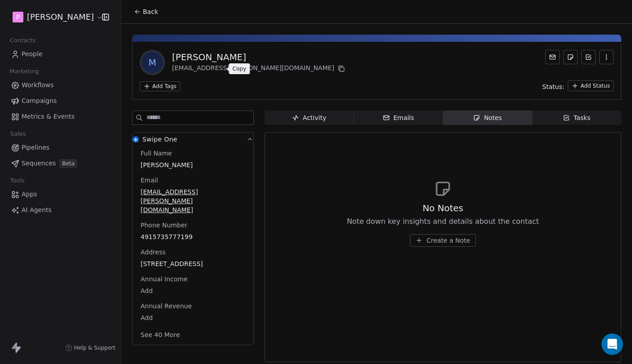
click at [449, 240] on span "Create a Note" at bounding box center [448, 240] width 44 height 9
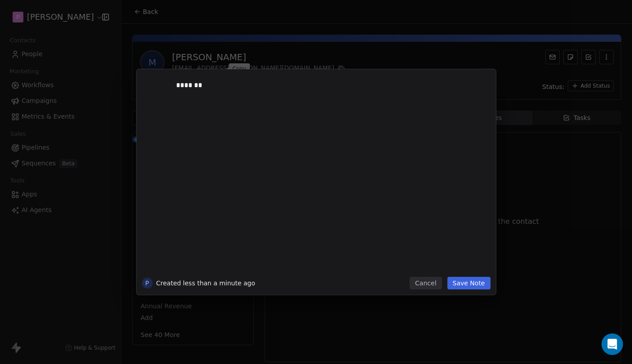
click at [482, 280] on button "Save Note" at bounding box center [469, 283] width 43 height 13
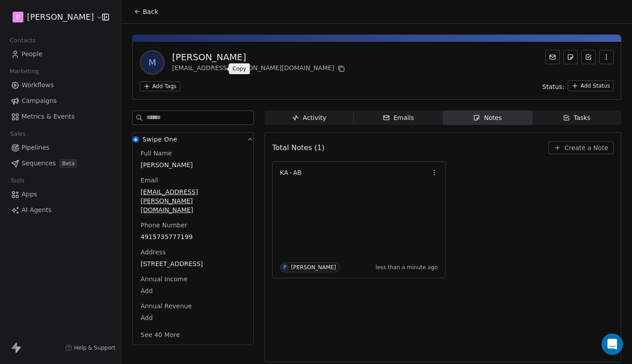
click at [590, 84] on html "P [PERSON_NAME] Contacts People Marketing Workflows Campaigns Metrics & Events …" at bounding box center [316, 182] width 632 height 364
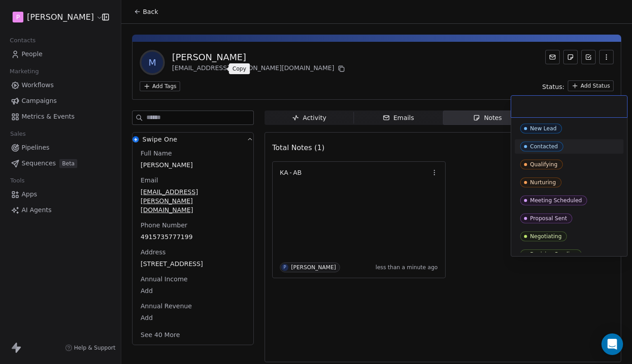
click at [564, 148] on div "Contacted" at bounding box center [569, 147] width 98 height 10
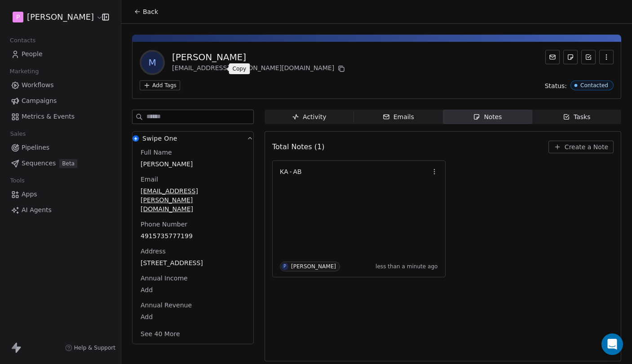
click at [160, 90] on div "M [PERSON_NAME] [EMAIL_ADDRESS][PERSON_NAME][DOMAIN_NAME] Add Tags Status: Cont…" at bounding box center [376, 70] width 489 height 57
click at [164, 87] on html "P [PERSON_NAME] Contacts People Marketing Workflows Campaigns Metrics & Events …" at bounding box center [316, 182] width 632 height 364
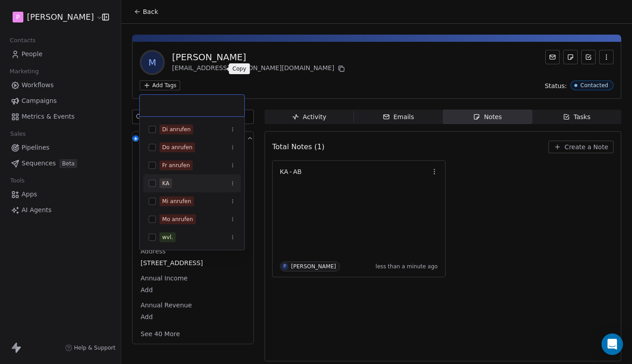
click at [154, 182] on button "Suggestions" at bounding box center [152, 183] width 7 height 7
click at [282, 89] on html "P [PERSON_NAME] Contacts People Marketing Workflows Campaigns Metrics & Events …" at bounding box center [316, 182] width 632 height 364
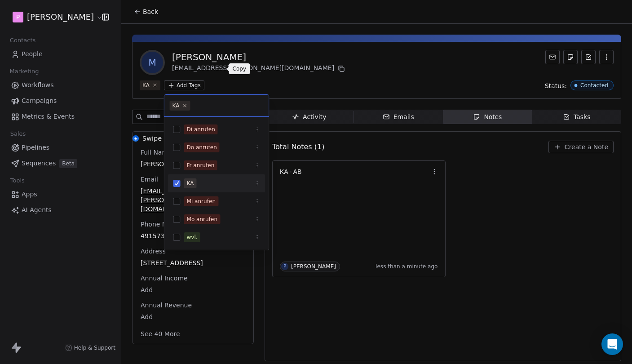
click at [181, 88] on html "P [PERSON_NAME] Contacts People Marketing Workflows Campaigns Metrics & Events …" at bounding box center [316, 182] width 632 height 364
drag, startPoint x: 229, startPoint y: 185, endPoint x: 230, endPoint y: 132, distance: 53.0
click at [230, 132] on div "Di anrufen Do anrufen Fr anrufen KA Mi anrufen Mo anrufen wvl." at bounding box center [217, 183] width 98 height 126
click at [321, 84] on html "P [PERSON_NAME] Contacts People Marketing Workflows Campaigns Metrics & Events …" at bounding box center [316, 182] width 632 height 364
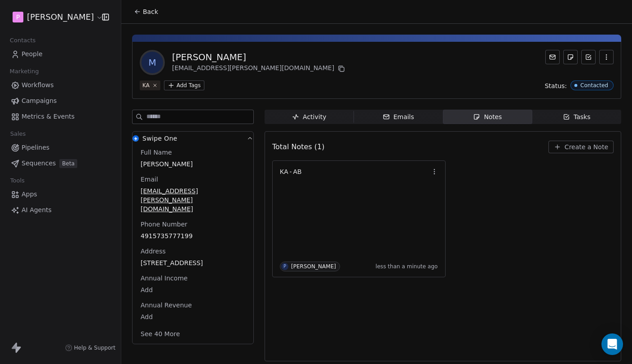
click at [149, 6] on button "Back" at bounding box center [146, 12] width 35 height 16
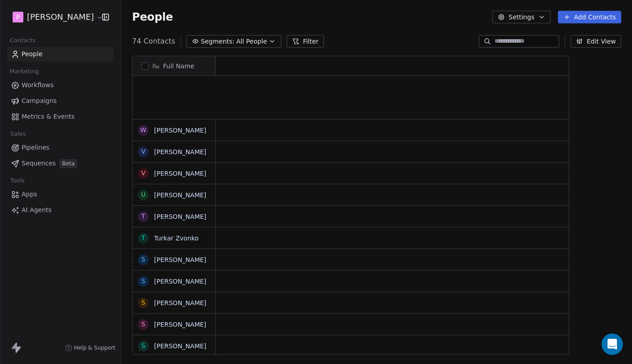
scroll to position [476, 0]
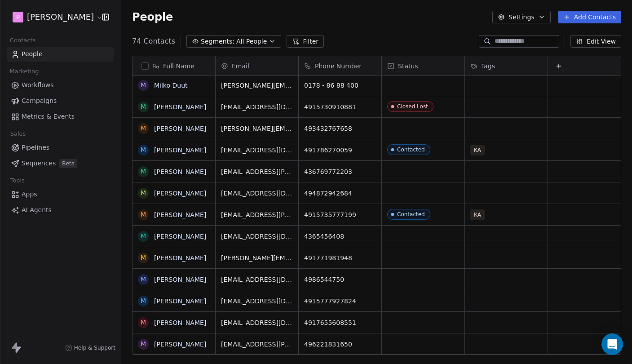
click at [531, 22] on button "Settings" at bounding box center [521, 17] width 58 height 13
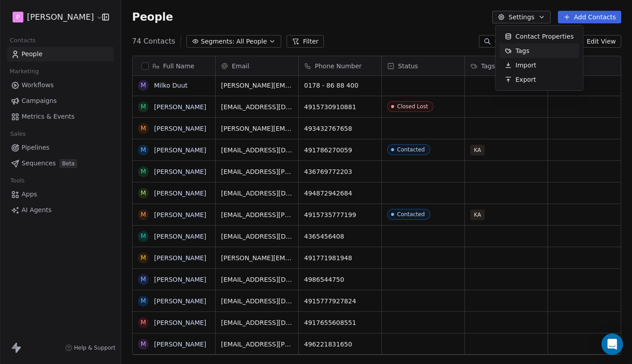
click at [528, 53] on span "Tags" at bounding box center [523, 50] width 14 height 9
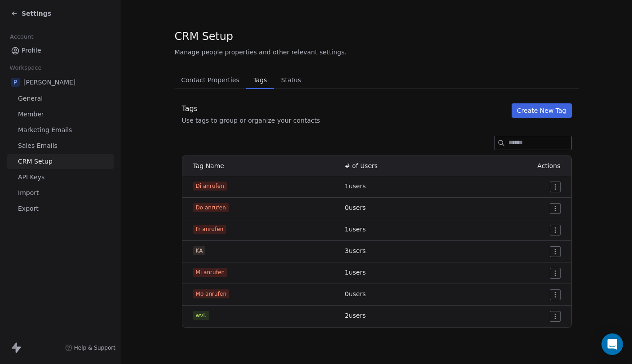
click at [552, 253] on html "Settings Account Profile Workspace P [PERSON_NAME] General Member Marketing Ema…" at bounding box center [316, 182] width 632 height 364
click at [537, 266] on span "Edit" at bounding box center [539, 269] width 12 height 9
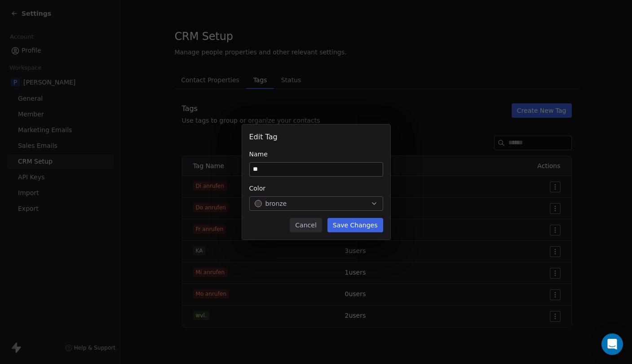
click at [305, 222] on button "Cancel" at bounding box center [306, 225] width 32 height 14
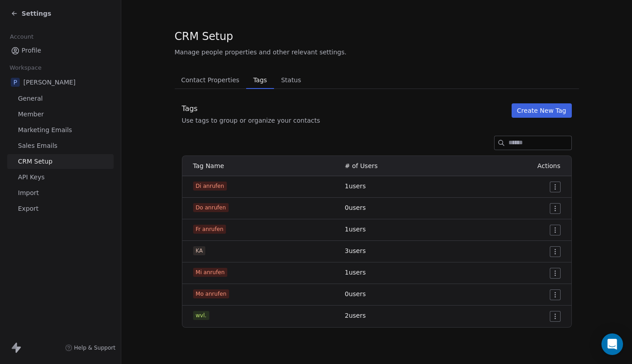
click at [218, 250] on div "KA" at bounding box center [263, 250] width 141 height 9
drag, startPoint x: 363, startPoint y: 248, endPoint x: 346, endPoint y: 249, distance: 16.7
click at [346, 249] on span "3 users" at bounding box center [355, 250] width 21 height 7
click at [347, 249] on span "3 users" at bounding box center [355, 250] width 21 height 7
drag, startPoint x: 189, startPoint y: 252, endPoint x: 212, endPoint y: 250, distance: 22.5
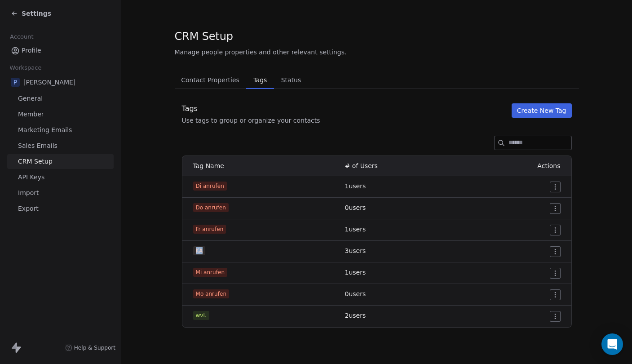
click at [212, 250] on td "KA" at bounding box center [260, 252] width 157 height 22
click at [212, 251] on div "KA" at bounding box center [263, 250] width 141 height 9
click at [234, 120] on div "Use tags to group or organize your contacts" at bounding box center [251, 120] width 138 height 9
click at [245, 120] on div "Use tags to group or organize your contacts" at bounding box center [251, 120] width 138 height 9
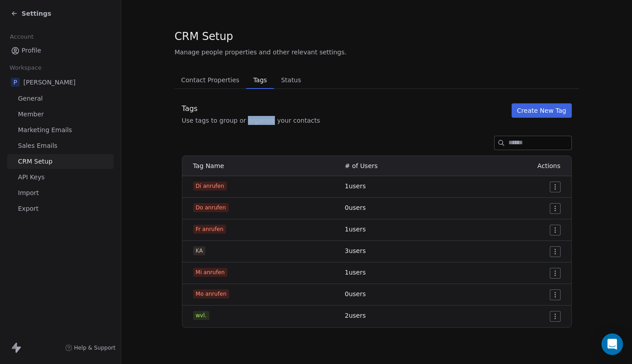
click at [245, 120] on div "Use tags to group or organize your contacts" at bounding box center [251, 120] width 138 height 9
click at [259, 120] on div "Use tags to group or organize your contacts" at bounding box center [251, 120] width 138 height 9
click at [277, 120] on div "Use tags to group or organize your contacts" at bounding box center [251, 120] width 138 height 9
click at [290, 79] on span "Status" at bounding box center [291, 80] width 27 height 13
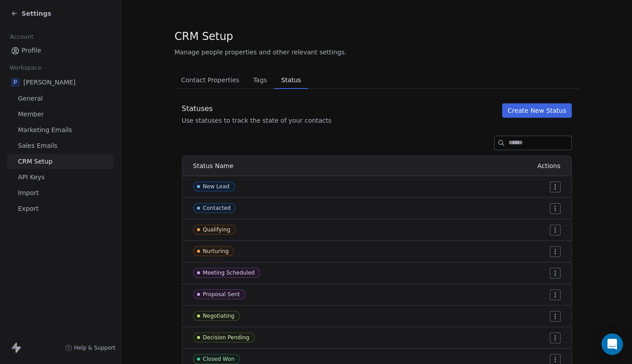
click at [259, 82] on span "Tags" at bounding box center [259, 80] width 21 height 13
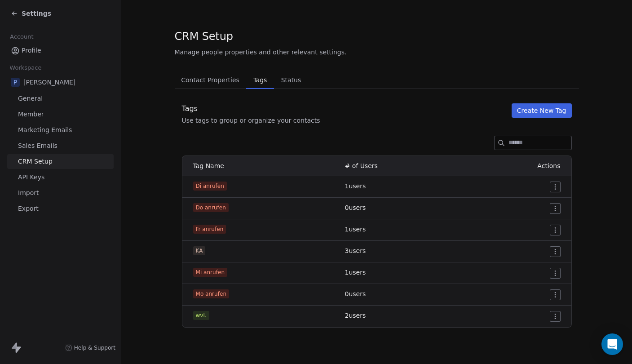
click at [213, 83] on span "Contact Properties" at bounding box center [210, 80] width 66 height 13
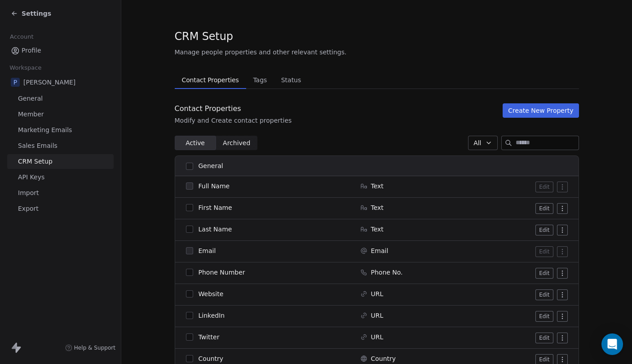
click at [276, 86] on button "Status Status" at bounding box center [291, 80] width 34 height 18
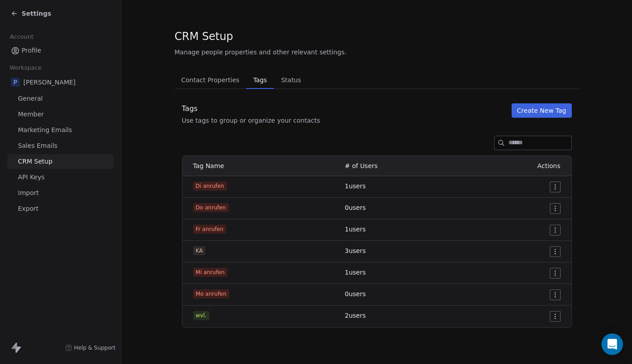
click at [262, 84] on span "Tags" at bounding box center [260, 80] width 21 height 13
click at [225, 84] on span "Contact Properties" at bounding box center [210, 80] width 66 height 13
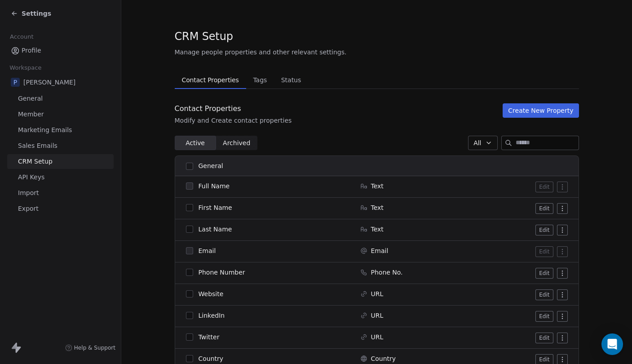
click at [34, 7] on div "Settings" at bounding box center [60, 13] width 121 height 27
click at [32, 14] on span "Settings" at bounding box center [37, 13] width 30 height 9
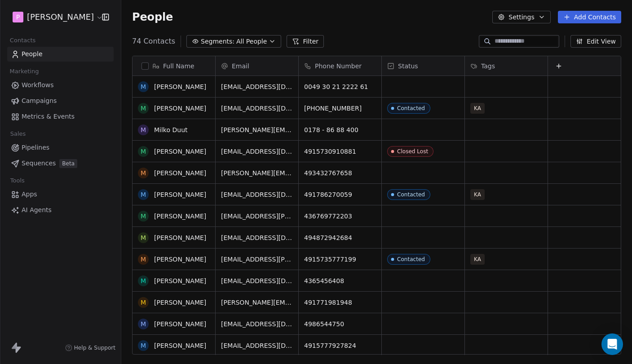
scroll to position [430, 0]
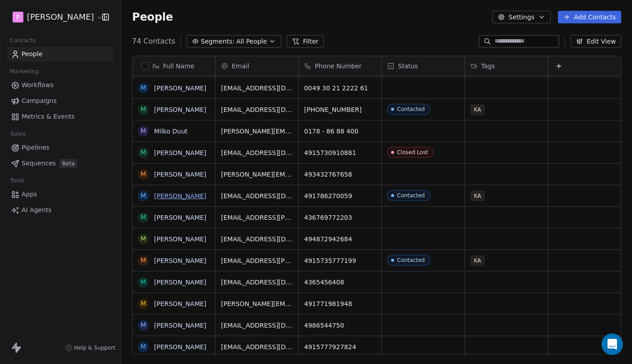
click at [188, 196] on link "[PERSON_NAME]" at bounding box center [180, 195] width 52 height 7
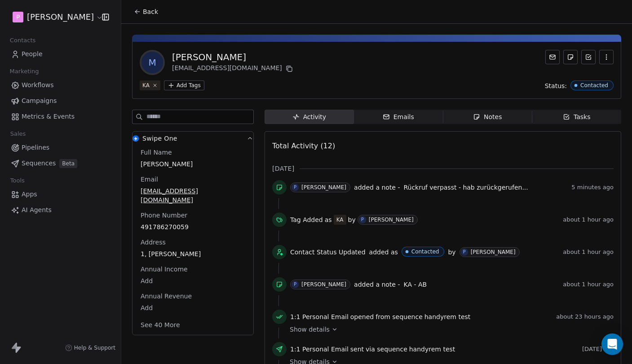
click at [506, 114] on span "Notes Notes" at bounding box center [487, 117] width 89 height 14
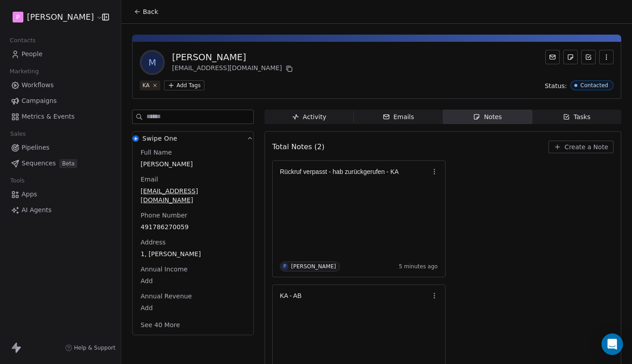
click at [590, 150] on span "Create a Note" at bounding box center [587, 146] width 44 height 9
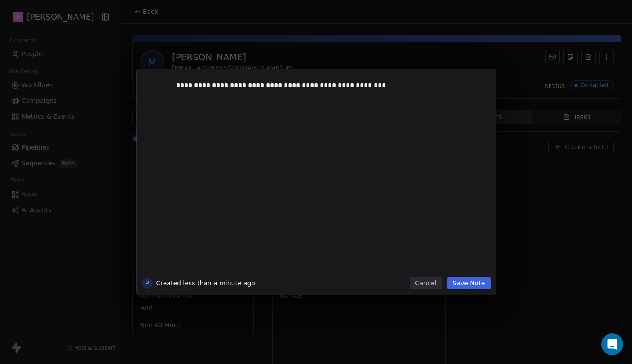
click at [476, 280] on button "Save Note" at bounding box center [469, 283] width 43 height 13
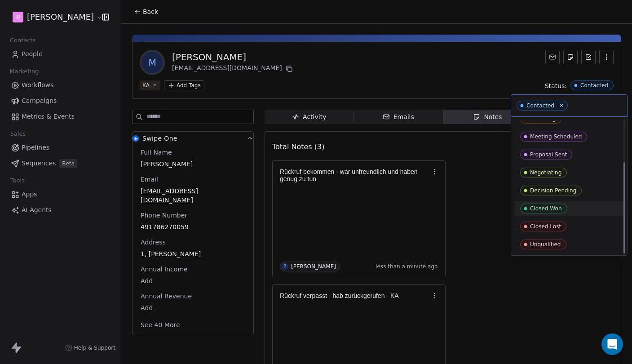
scroll to position [63, 0]
click at [571, 228] on div "Closed Lost" at bounding box center [569, 227] width 98 height 10
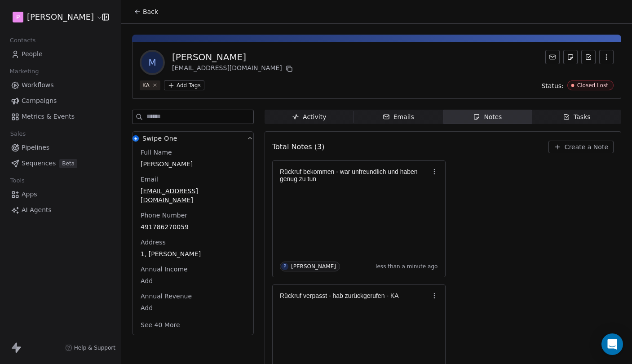
click at [199, 57] on div "[PERSON_NAME]" at bounding box center [233, 57] width 123 height 13
click at [202, 57] on div "[PERSON_NAME]" at bounding box center [233, 57] width 123 height 13
click at [207, 57] on div "[PERSON_NAME]" at bounding box center [233, 57] width 123 height 13
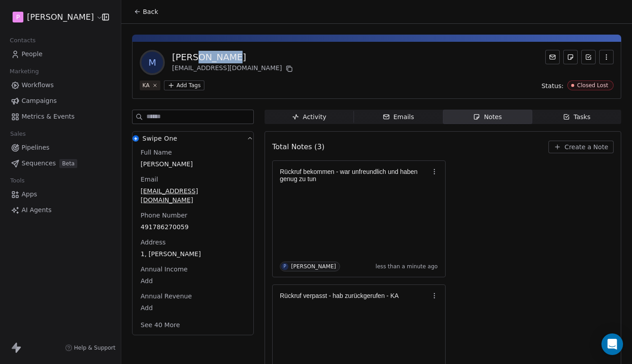
click at [207, 57] on div "[PERSON_NAME]" at bounding box center [233, 57] width 123 height 13
click at [208, 57] on div "[PERSON_NAME]" at bounding box center [233, 57] width 123 height 13
click at [211, 57] on div "[PERSON_NAME]" at bounding box center [233, 57] width 123 height 13
click at [154, 9] on span "Back" at bounding box center [150, 11] width 15 height 9
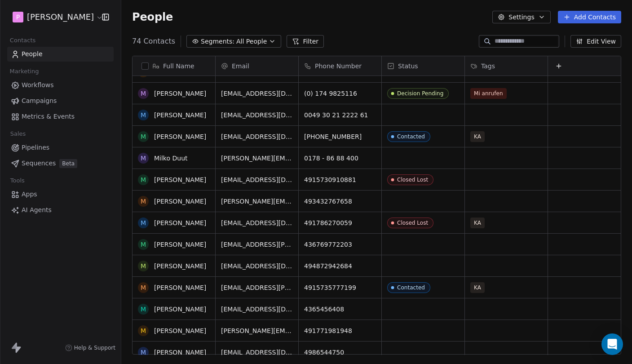
scroll to position [329, 0]
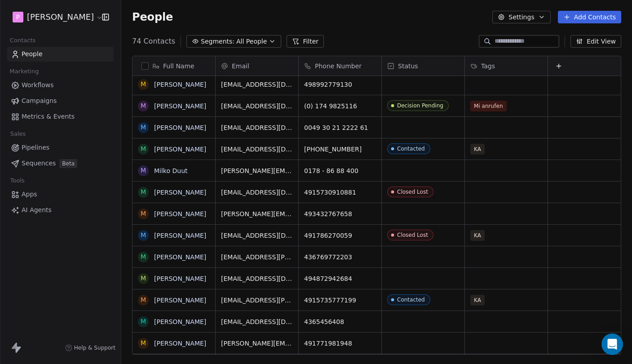
click at [349, 28] on div "People Settings Add Contacts" at bounding box center [376, 17] width 511 height 34
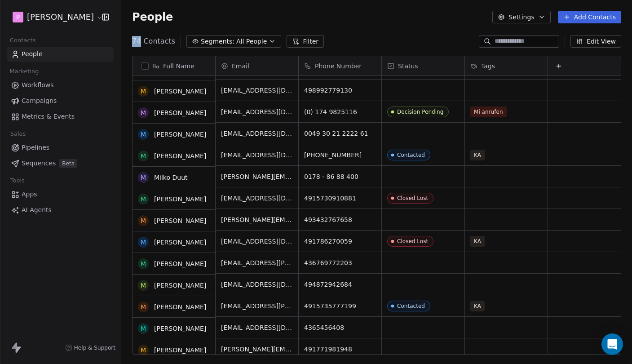
scroll to position [387, 0]
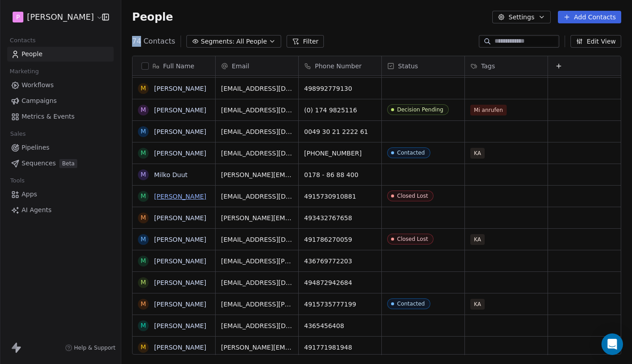
click at [187, 197] on link "[PERSON_NAME]" at bounding box center [180, 196] width 52 height 7
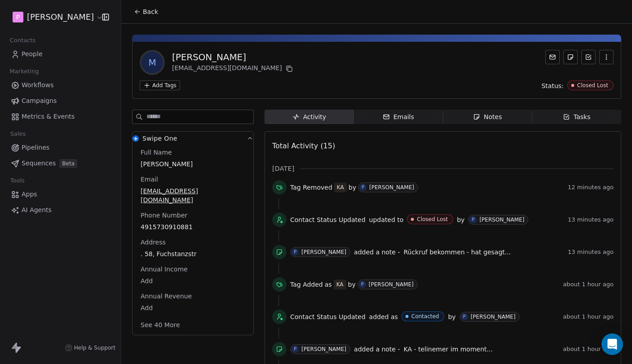
click at [501, 117] on span "Notes Notes" at bounding box center [487, 117] width 89 height 14
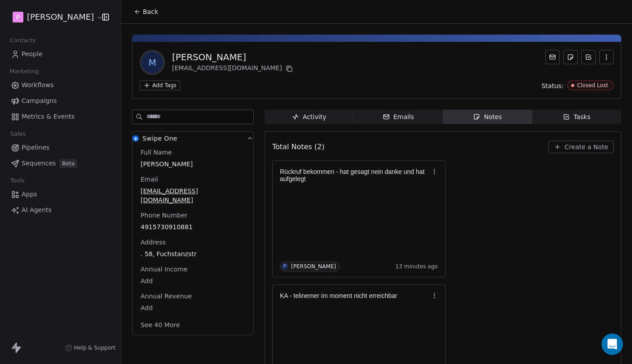
click at [144, 17] on button "Back" at bounding box center [146, 12] width 35 height 16
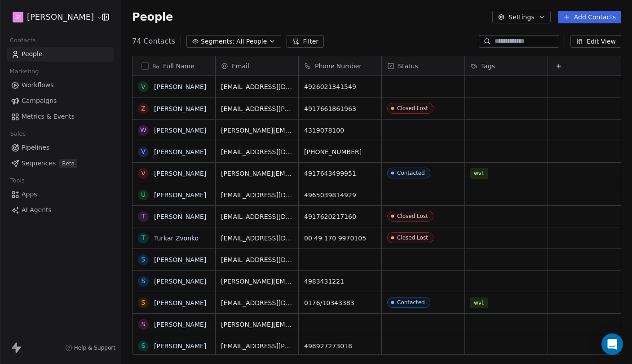
scroll to position [320, 511]
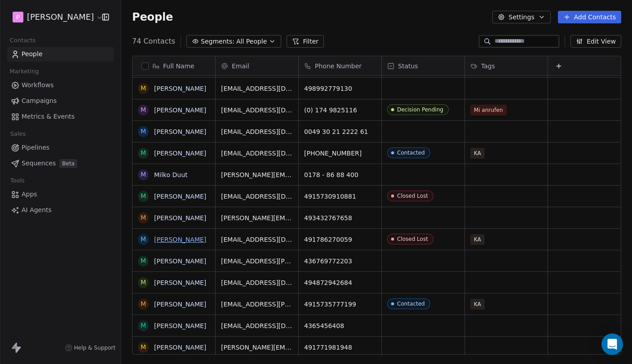
click at [177, 242] on link "[PERSON_NAME]" at bounding box center [180, 239] width 52 height 7
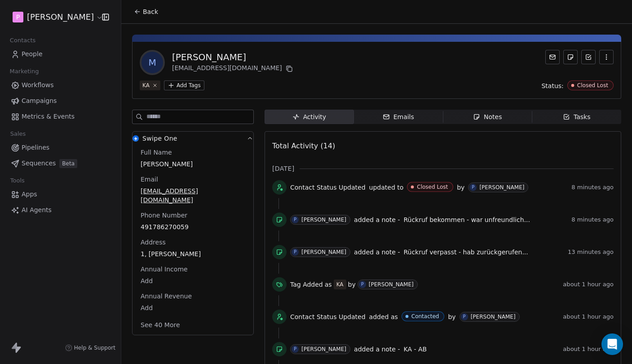
click at [483, 116] on div "Notes" at bounding box center [487, 116] width 29 height 9
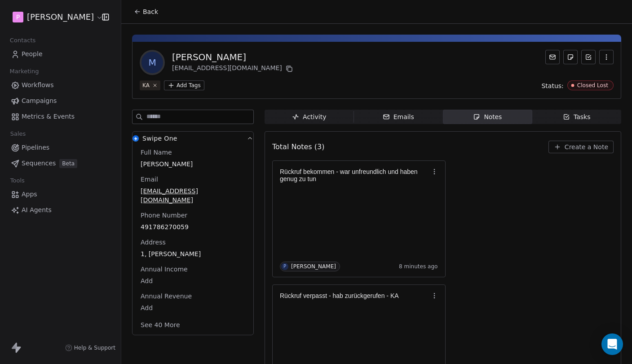
click at [144, 14] on span "Back" at bounding box center [150, 11] width 15 height 9
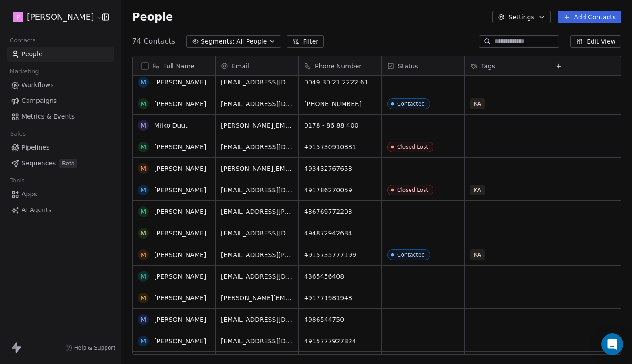
scroll to position [458, 0]
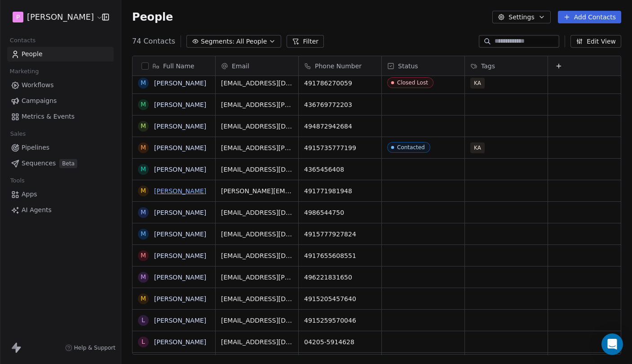
click at [169, 188] on link "[PERSON_NAME]" at bounding box center [180, 190] width 52 height 7
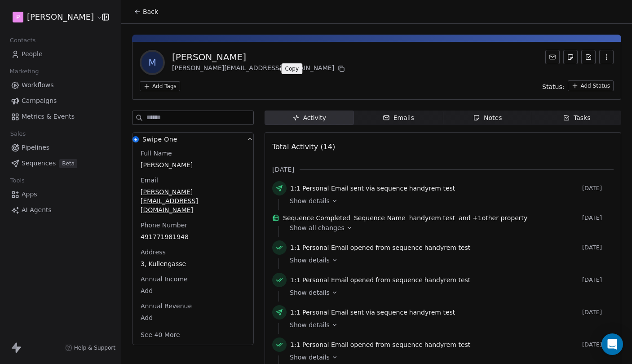
click at [338, 69] on icon at bounding box center [341, 68] width 7 height 7
click at [333, 54] on div "M Martin Beres [EMAIL_ADDRESS][DOMAIN_NAME]" at bounding box center [377, 62] width 474 height 25
click at [195, 56] on div "[PERSON_NAME]" at bounding box center [259, 57] width 175 height 13
click at [198, 56] on div "[PERSON_NAME]" at bounding box center [259, 57] width 175 height 13
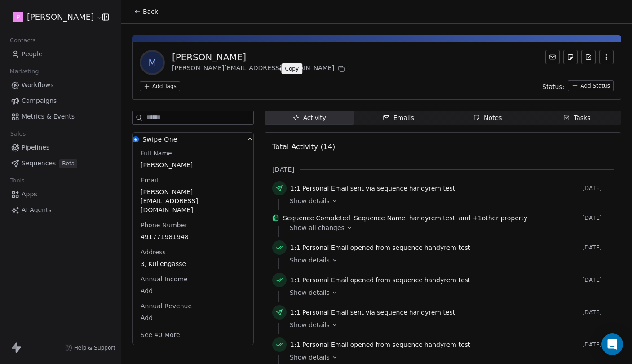
click at [480, 115] on icon "button" at bounding box center [476, 117] width 7 height 7
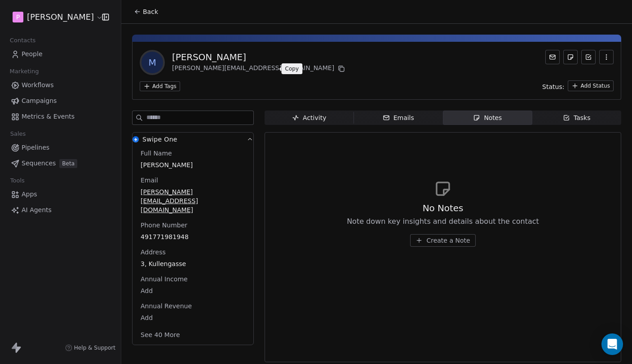
click at [319, 123] on span "Activity Activity" at bounding box center [309, 118] width 89 height 14
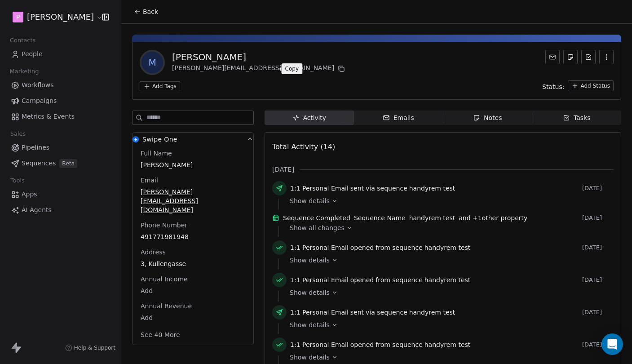
click at [477, 123] on span "Notes Notes" at bounding box center [487, 118] width 89 height 14
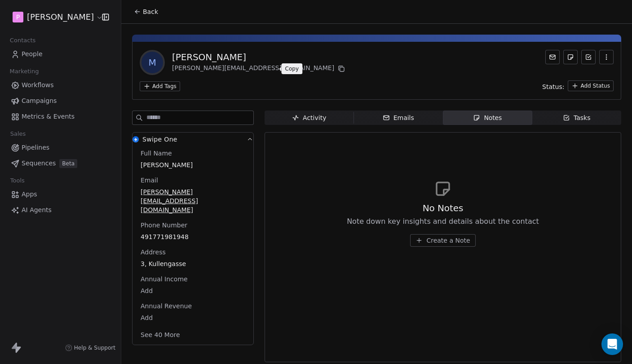
click at [346, 162] on div "No Notes Note down key insights and details about the contact Create a Note" at bounding box center [443, 213] width 342 height 111
click at [430, 248] on div "No Notes Note down key insights and details about the contact Create a Note" at bounding box center [443, 213] width 342 height 111
click at [429, 242] on span "Create a Note" at bounding box center [448, 240] width 44 height 9
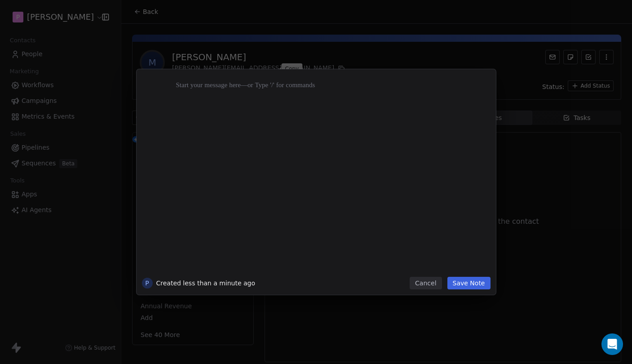
click at [434, 280] on button "Cancel" at bounding box center [426, 283] width 32 height 13
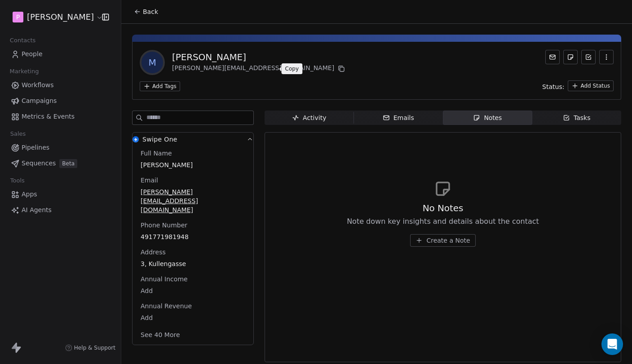
click at [448, 242] on span "Create a Note" at bounding box center [448, 240] width 44 height 9
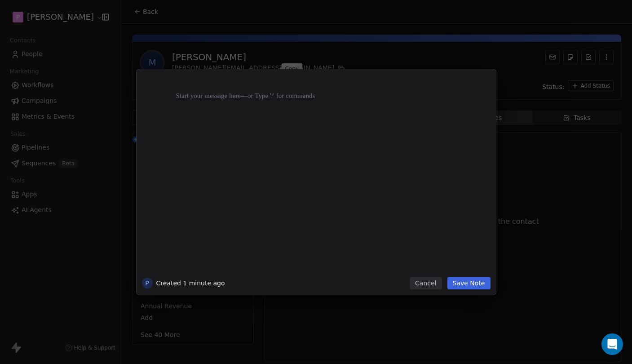
click at [320, 182] on div at bounding box center [329, 175] width 307 height 191
click at [477, 285] on button "Save Note" at bounding box center [469, 283] width 43 height 13
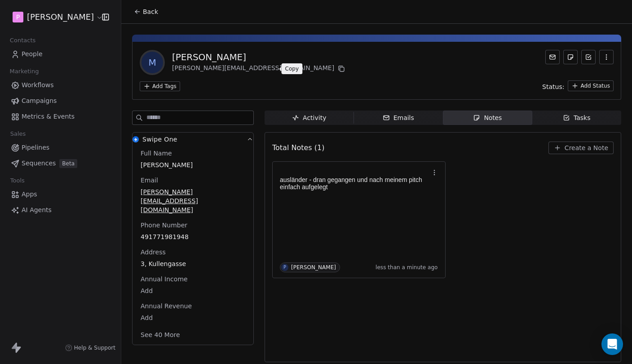
click at [483, 159] on div "Total Notes (1) Create a Note [PERSON_NAME] gegangen und nach meinem pitch einf…" at bounding box center [443, 247] width 342 height 218
click at [456, 65] on div "M Martin Beres [EMAIL_ADDRESS][DOMAIN_NAME]" at bounding box center [377, 62] width 474 height 25
click at [581, 82] on html "P [PERSON_NAME] Contacts People Marketing Workflows Campaigns Metrics & Events …" at bounding box center [316, 182] width 632 height 364
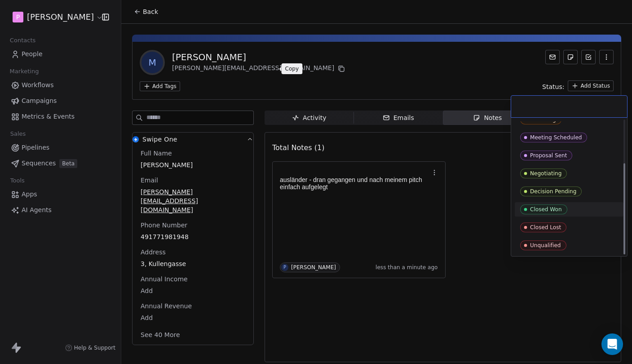
scroll to position [63, 0]
click at [549, 226] on div "Closed Lost" at bounding box center [545, 227] width 31 height 6
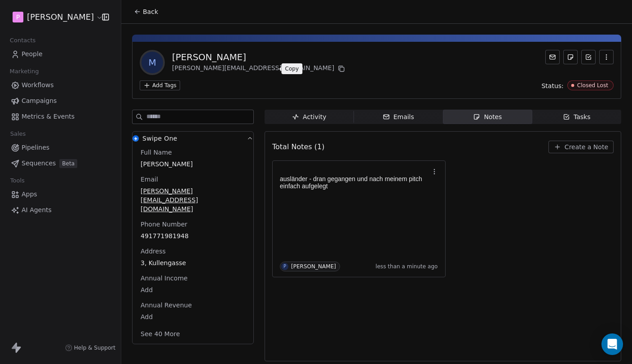
click at [477, 156] on div "Total Notes (1) Create a Note" at bounding box center [443, 147] width 342 height 20
click at [145, 12] on span "Back" at bounding box center [150, 11] width 15 height 9
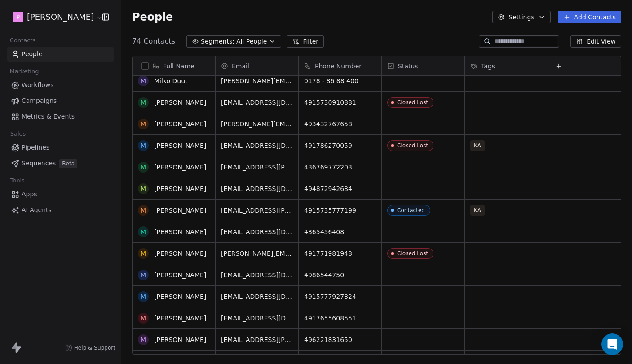
scroll to position [471, 0]
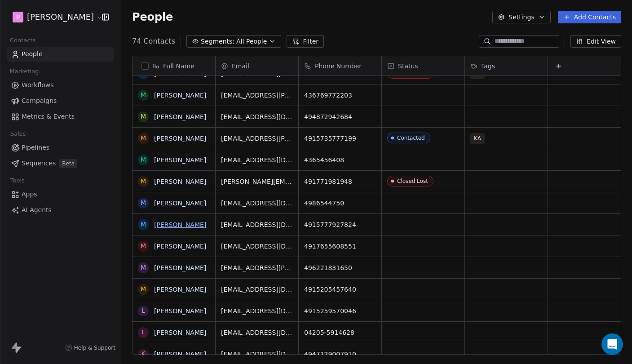
click at [177, 226] on link "[PERSON_NAME]" at bounding box center [180, 224] width 52 height 7
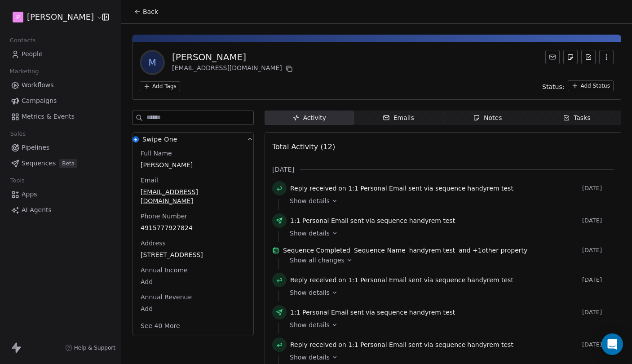
click at [501, 122] on div "Notes" at bounding box center [487, 117] width 29 height 9
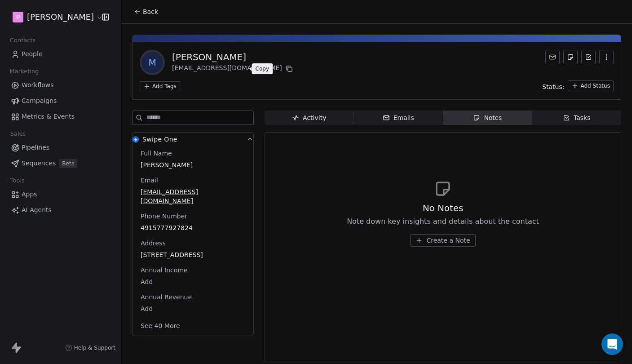
click at [286, 68] on icon at bounding box center [289, 68] width 7 height 7
click at [313, 75] on div "M [PERSON_NAME] [EMAIL_ADDRESS][DOMAIN_NAME] Add Tags Status: Add Status" at bounding box center [376, 71] width 489 height 58
click at [155, 12] on span "Back" at bounding box center [150, 11] width 15 height 9
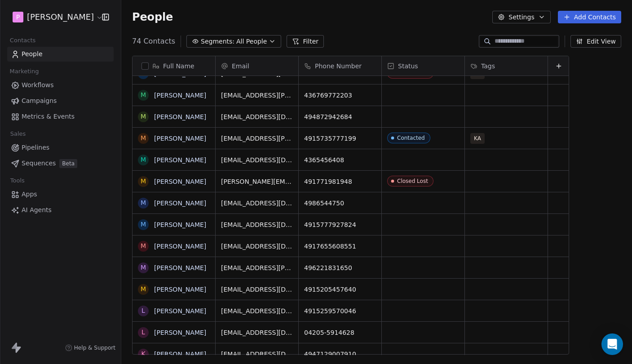
scroll to position [320, 511]
click at [178, 180] on link "[PERSON_NAME]" at bounding box center [180, 181] width 52 height 7
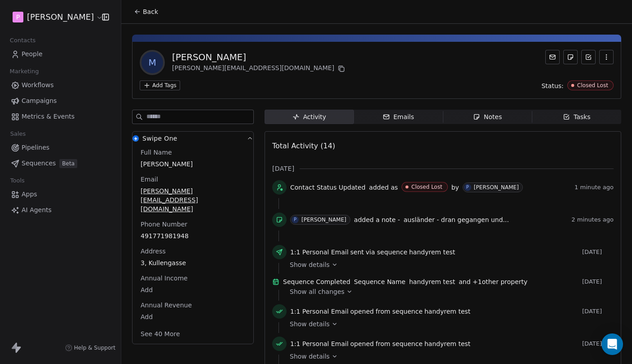
click at [497, 122] on span "Notes Notes" at bounding box center [487, 117] width 89 height 14
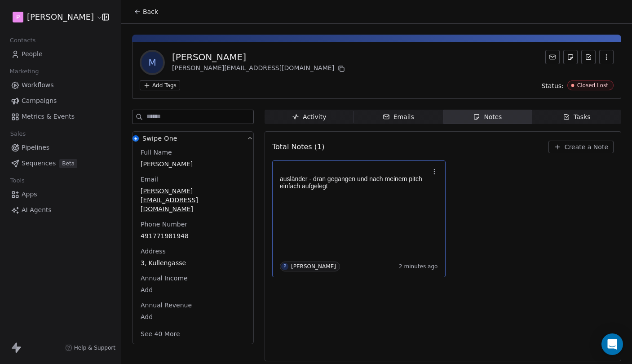
click at [379, 209] on div "[PERSON_NAME] gegangen und nach meinem pitch einfach aufgelegt P [PERSON_NAME] …" at bounding box center [359, 218] width 158 height 105
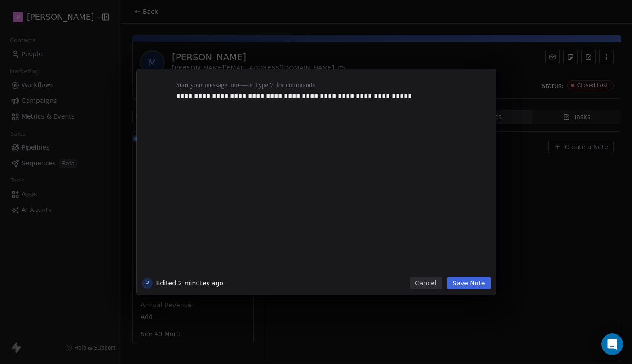
click at [420, 100] on div "**********" at bounding box center [329, 96] width 307 height 11
click at [266, 114] on div at bounding box center [329, 117] width 307 height 11
click at [287, 104] on div at bounding box center [329, 107] width 307 height 11
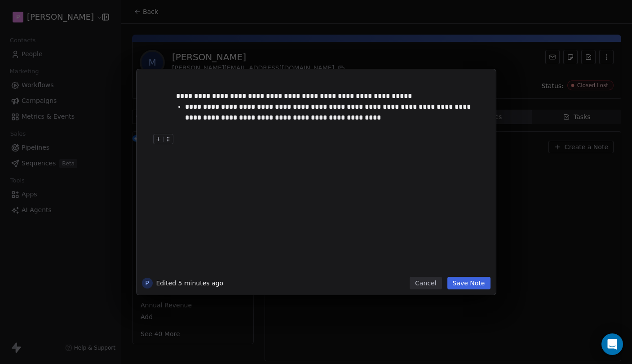
click at [467, 281] on button "Save Note" at bounding box center [469, 283] width 43 height 13
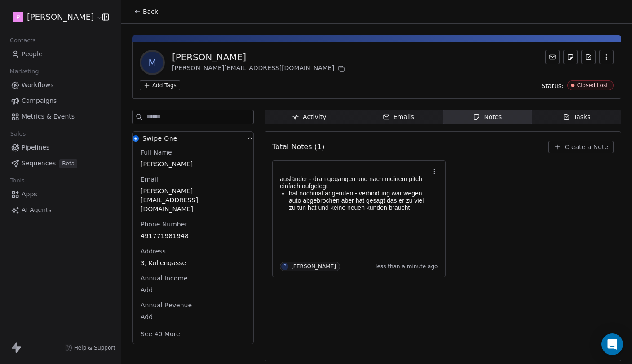
click at [151, 10] on span "Back" at bounding box center [150, 11] width 15 height 9
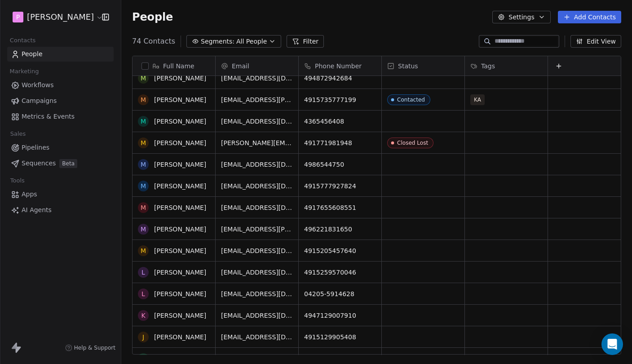
scroll to position [585, 0]
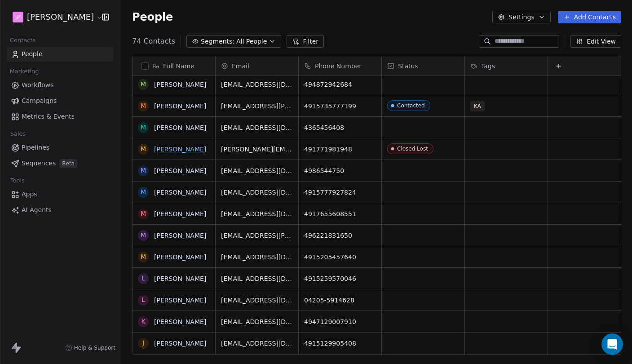
click at [181, 149] on link "[PERSON_NAME]" at bounding box center [180, 149] width 52 height 7
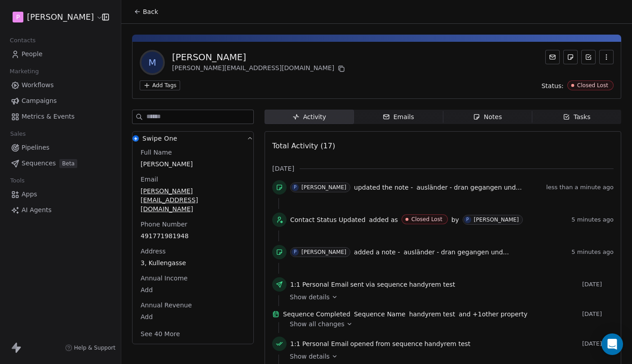
click at [498, 122] on span "Notes Notes" at bounding box center [487, 117] width 89 height 14
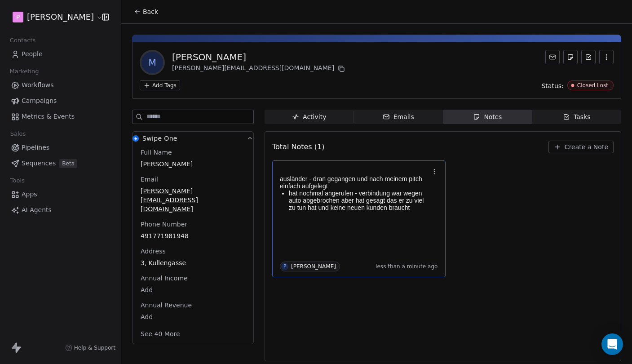
click at [380, 222] on div "[PERSON_NAME] gegangen und nach meinem pitch einfach aufgelegt hat nochmal ange…" at bounding box center [359, 218] width 158 height 105
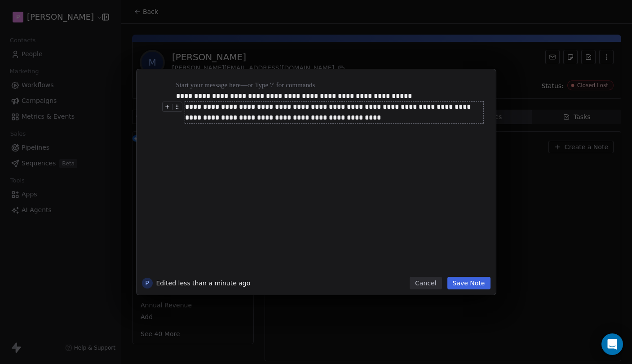
click at [368, 111] on div "**********" at bounding box center [334, 113] width 298 height 22
click at [179, 140] on div "**********" at bounding box center [329, 175] width 307 height 191
click at [470, 288] on button "Save Note" at bounding box center [469, 283] width 43 height 13
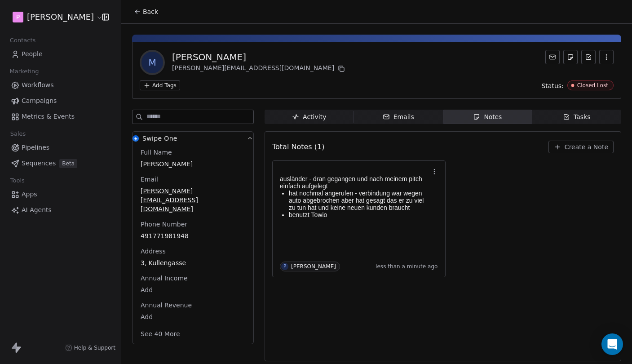
click at [455, 207] on div "[PERSON_NAME] gegangen und nach meinem pitch einfach aufgelegt hat nochmal ange…" at bounding box center [443, 218] width 342 height 117
click at [249, 137] on icon "button" at bounding box center [250, 138] width 7 height 7
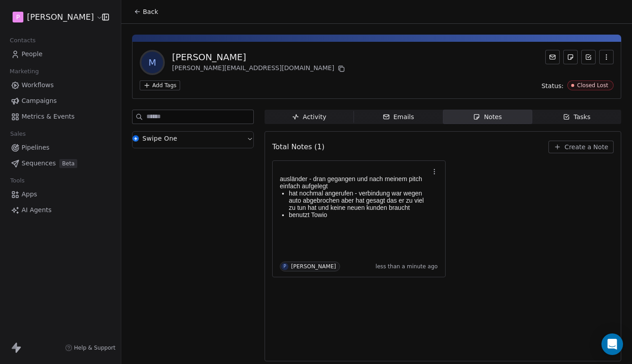
click at [250, 137] on icon "button" at bounding box center [250, 138] width 7 height 7
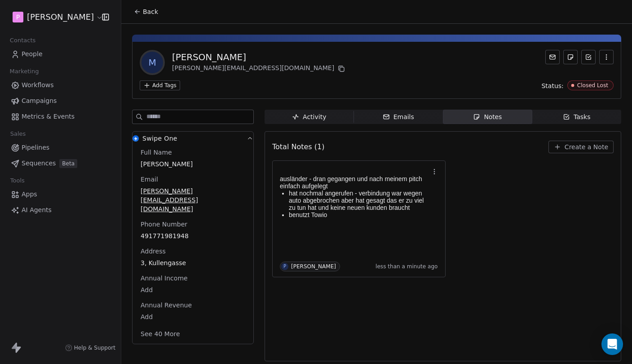
click at [250, 138] on icon "button" at bounding box center [250, 138] width 7 height 7
click at [131, 136] on div "M Martin Beres [EMAIL_ADDRESS][DOMAIN_NAME] Add Tags Status: Closed Lost Swipe …" at bounding box center [376, 195] width 511 height 343
click at [134, 136] on img "button" at bounding box center [136, 138] width 6 height 6
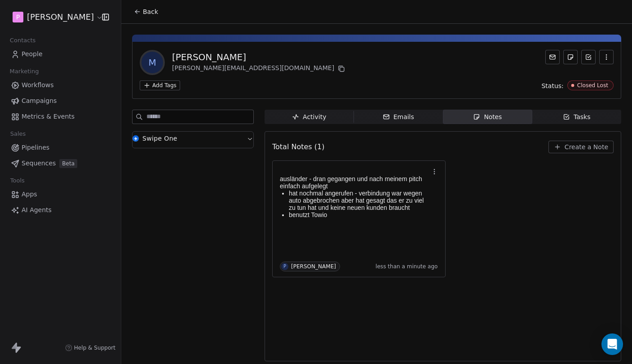
click at [172, 136] on span "Swipe One" at bounding box center [159, 138] width 35 height 9
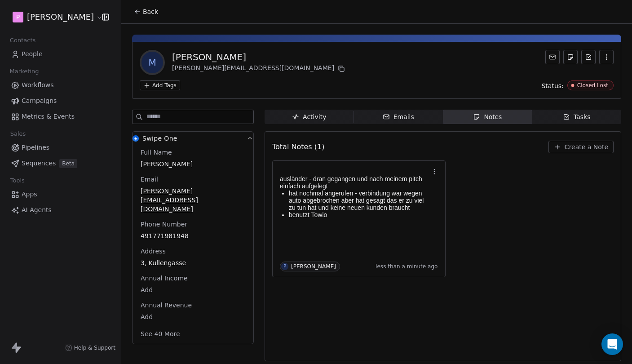
click at [148, 17] on button "Back" at bounding box center [146, 12] width 35 height 16
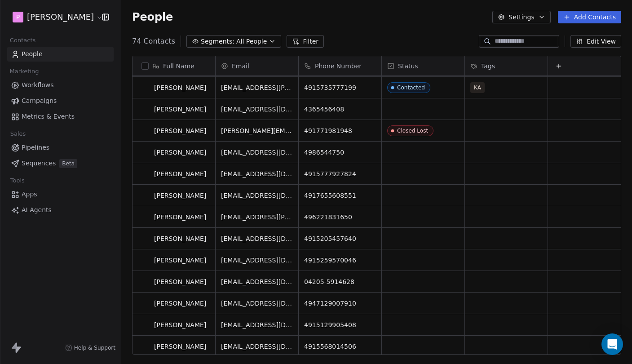
scroll to position [603, 0]
click at [180, 173] on link "[PERSON_NAME]" at bounding box center [180, 173] width 52 height 7
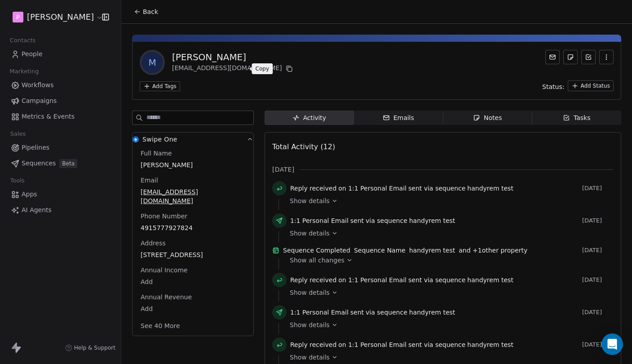
click at [286, 71] on icon at bounding box center [289, 68] width 7 height 7
click at [476, 115] on icon "button" at bounding box center [476, 117] width 7 height 7
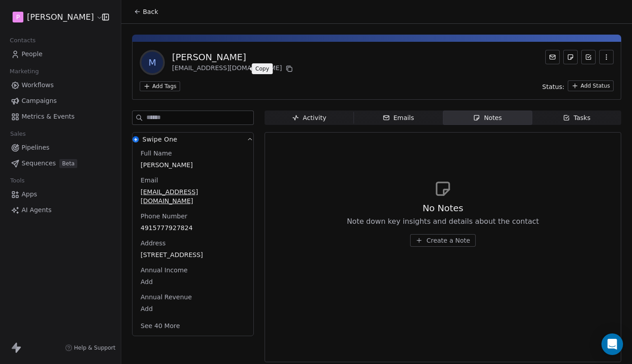
click at [454, 250] on div "No Notes Note down key insights and details about the contact Create a Note" at bounding box center [443, 213] width 342 height 111
click at [452, 246] on div "No Notes Note down key insights and details about the contact Create a Note" at bounding box center [443, 213] width 342 height 111
click at [445, 242] on span "Create a Note" at bounding box center [448, 240] width 44 height 9
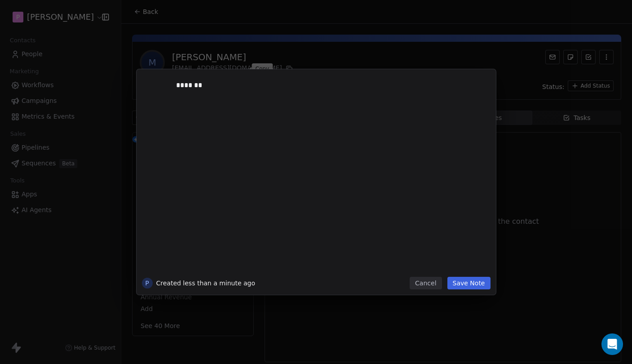
click at [470, 283] on button "Save Note" at bounding box center [469, 283] width 43 height 13
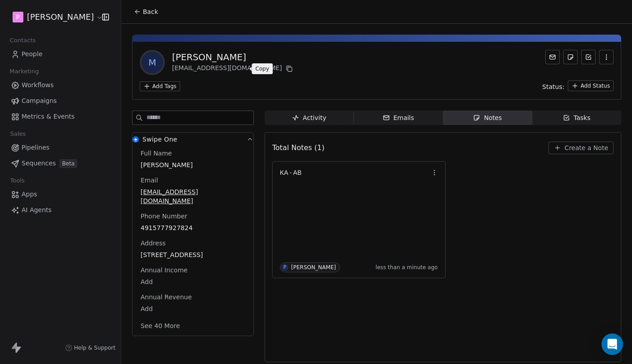
click at [586, 95] on div "M [PERSON_NAME] [EMAIL_ADDRESS][DOMAIN_NAME] Add Tags Status: Add Status" at bounding box center [376, 71] width 489 height 58
click at [581, 86] on html "P [PERSON_NAME] Contacts People Marketing Workflows Campaigns Metrics & Events …" at bounding box center [316, 182] width 632 height 364
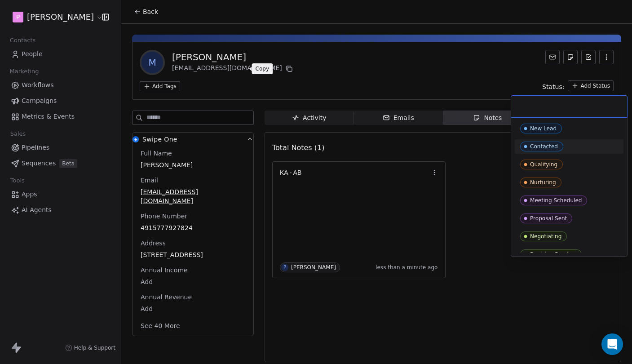
click at [557, 147] on div "Contacted" at bounding box center [544, 146] width 28 height 6
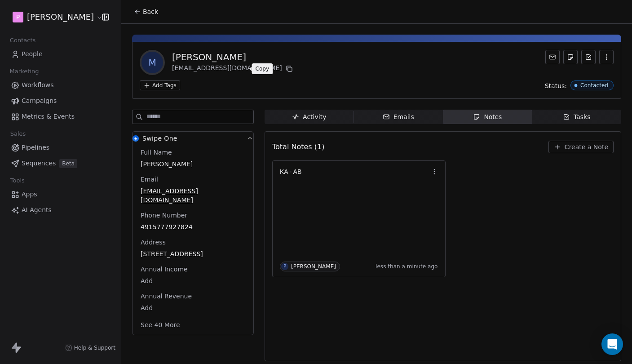
click at [163, 83] on html "P [PERSON_NAME] Contacts People Marketing Workflows Campaigns Metrics & Events …" at bounding box center [316, 182] width 632 height 364
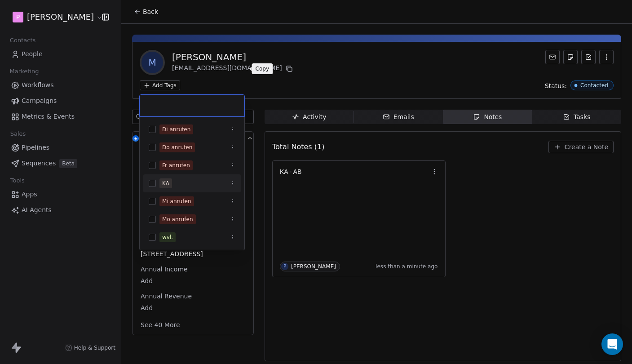
click at [197, 179] on div "KA" at bounding box center [198, 183] width 76 height 10
click at [329, 91] on html "P [PERSON_NAME] Contacts People Marketing Workflows Campaigns Metrics & Events …" at bounding box center [316, 182] width 632 height 364
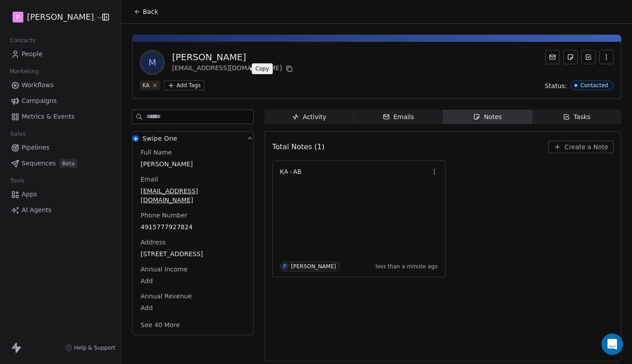
click at [152, 7] on button "Back" at bounding box center [146, 12] width 35 height 16
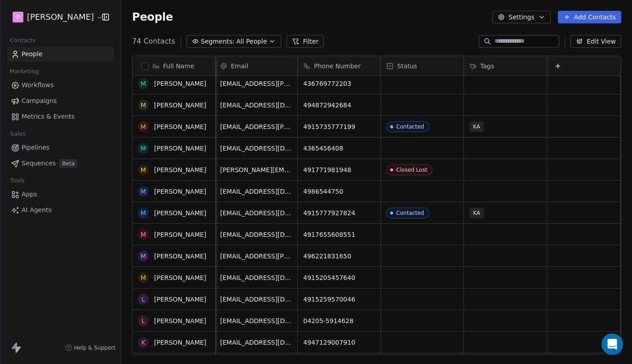
scroll to position [569, 0]
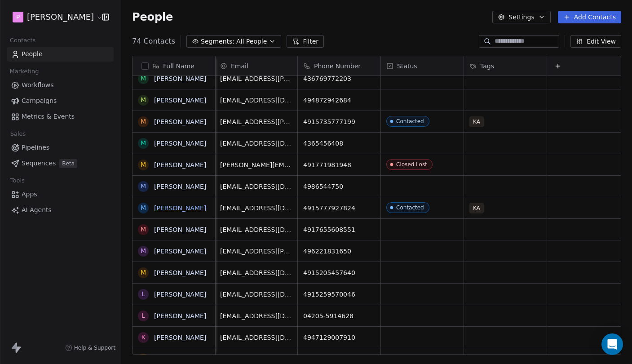
click at [175, 208] on link "[PERSON_NAME]" at bounding box center [180, 207] width 52 height 7
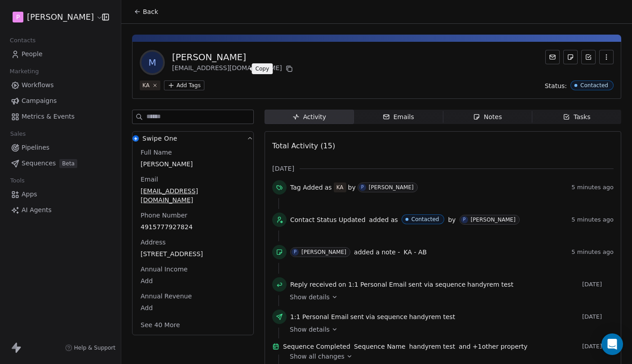
click at [284, 72] on button at bounding box center [289, 68] width 11 height 11
click at [484, 111] on span "Notes Notes" at bounding box center [487, 117] width 89 height 14
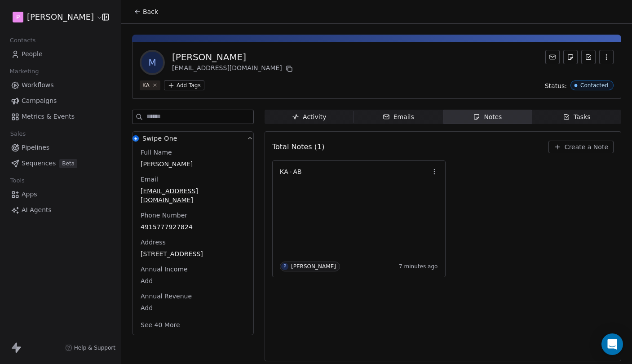
click at [586, 147] on span "Create a Note" at bounding box center [587, 146] width 44 height 9
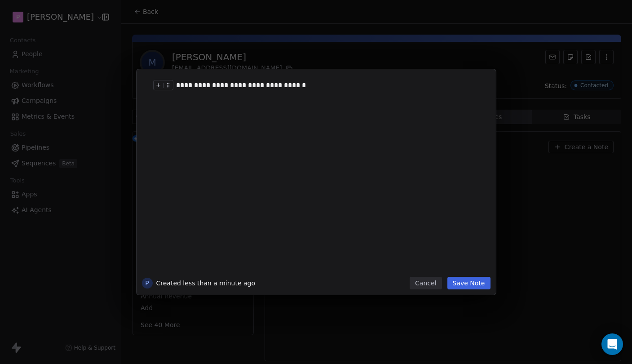
click at [280, 84] on div "**********" at bounding box center [329, 85] width 307 height 11
click at [294, 84] on div "**********" at bounding box center [329, 85] width 307 height 11
click at [308, 84] on div "**********" at bounding box center [329, 85] width 307 height 11
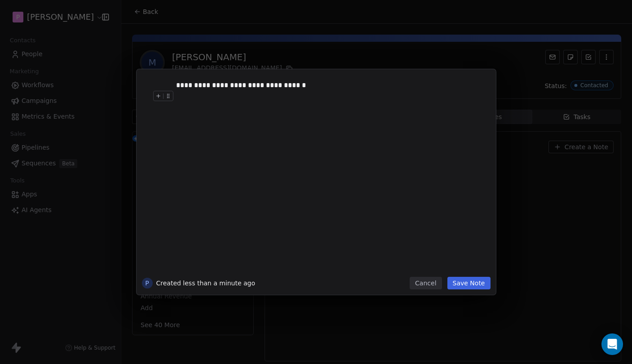
click at [470, 284] on button "Save Note" at bounding box center [469, 283] width 43 height 13
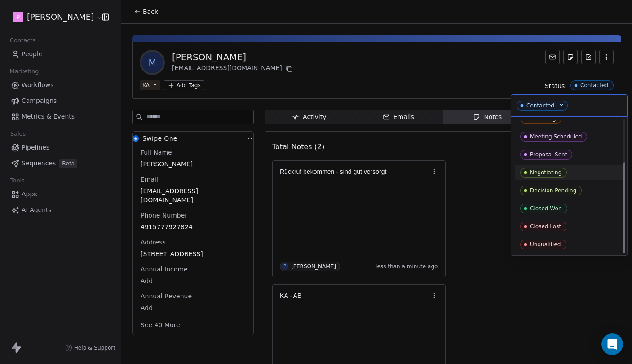
scroll to position [63, 0]
click at [553, 226] on div "Closed Lost" at bounding box center [545, 226] width 31 height 6
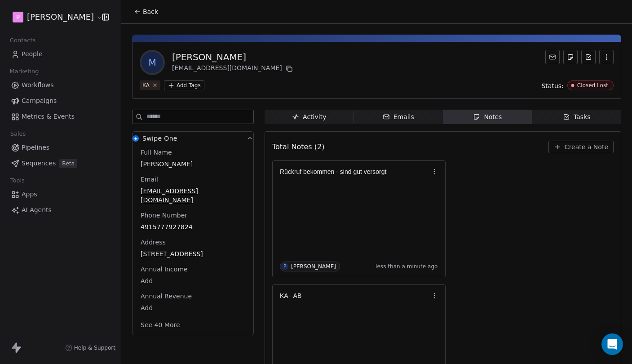
click at [155, 87] on icon at bounding box center [155, 85] width 6 height 6
click at [148, 12] on span "Back" at bounding box center [150, 11] width 15 height 9
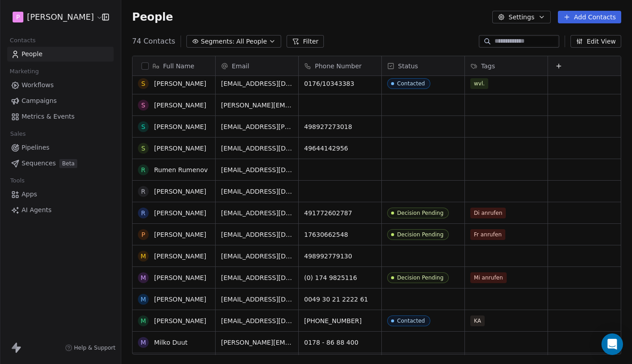
scroll to position [298, 0]
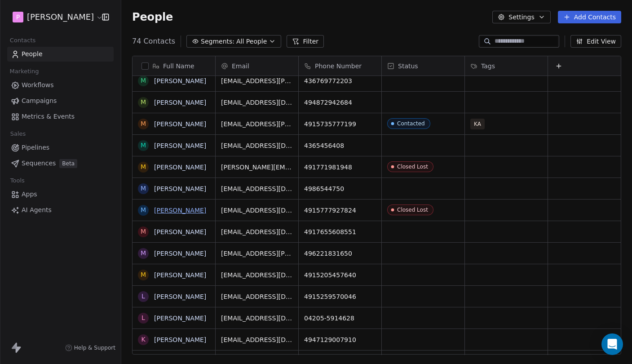
click at [186, 207] on link "[PERSON_NAME]" at bounding box center [180, 210] width 52 height 7
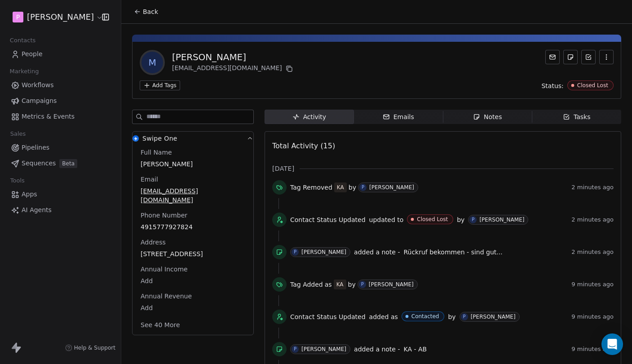
click at [151, 16] on span "Back" at bounding box center [150, 11] width 15 height 9
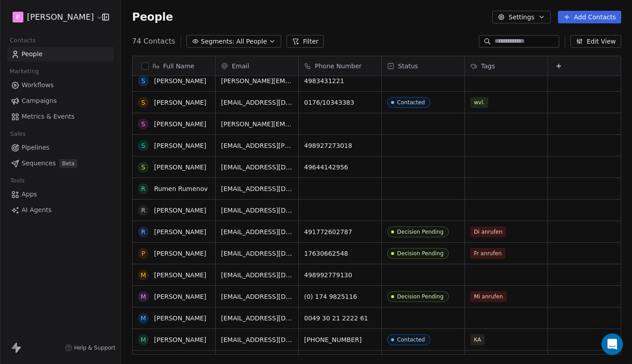
scroll to position [221, 0]
